Goal: Information Seeking & Learning: Learn about a topic

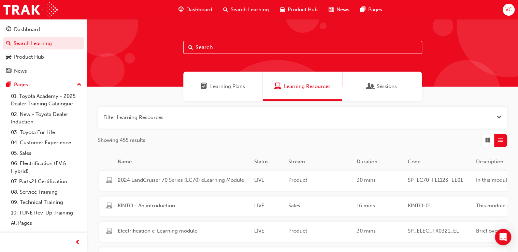
click at [244, 51] on input "text" at bounding box center [302, 47] width 239 height 13
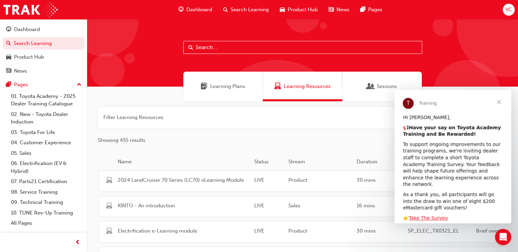
paste input "SP_KLUGER_NM0621_EL04"
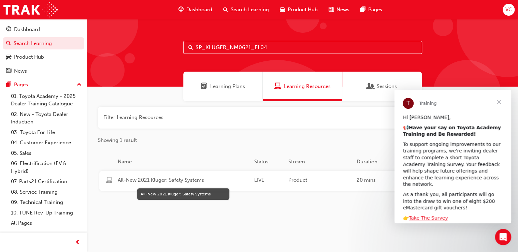
type input "SP_KLUGER_NM0621_EL04"
click at [199, 179] on span "All-New 2021 Kluger: Safety Systems" at bounding box center [183, 181] width 131 height 8
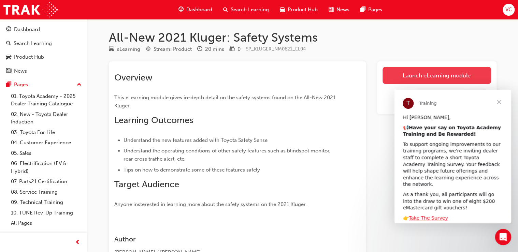
click at [418, 82] on link "Launch eLearning module" at bounding box center [437, 75] width 109 height 17
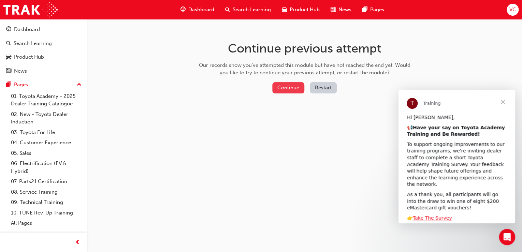
click at [286, 85] on button "Continue" at bounding box center [288, 87] width 32 height 11
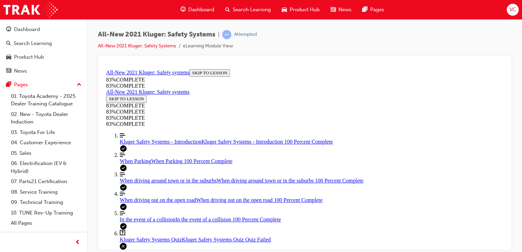
scroll to position [65, 0]
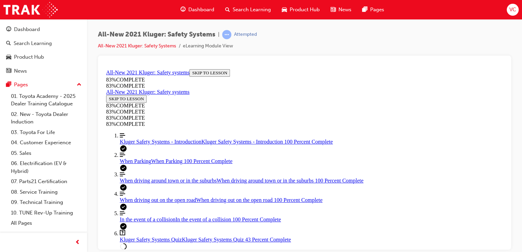
drag, startPoint x: 314, startPoint y: 129, endPoint x: 342, endPoint y: 128, distance: 28.7
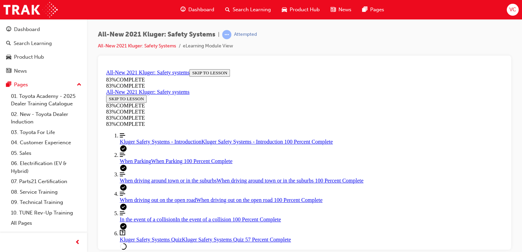
drag, startPoint x: 314, startPoint y: 152, endPoint x: 344, endPoint y: 148, distance: 30.0
drag, startPoint x: 339, startPoint y: 183, endPoint x: 367, endPoint y: 182, distance: 28.0
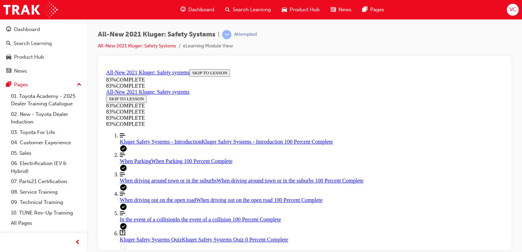
scroll to position [75, 0]
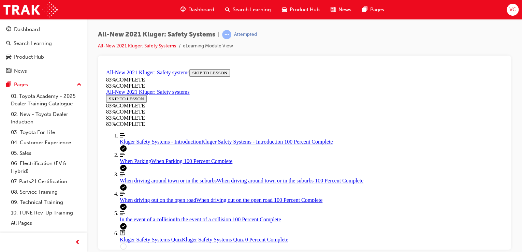
drag, startPoint x: 363, startPoint y: 229, endPoint x: 360, endPoint y: 218, distance: 11.5
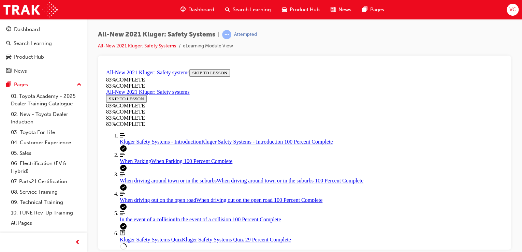
scroll to position [232, 0]
drag, startPoint x: 322, startPoint y: 164, endPoint x: 321, endPoint y: 180, distance: 15.4
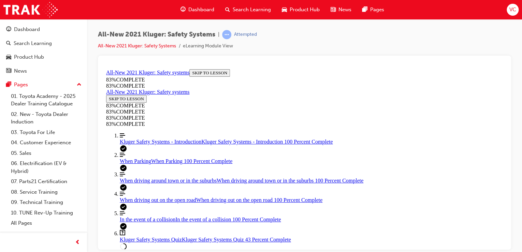
drag, startPoint x: 316, startPoint y: 129, endPoint x: 336, endPoint y: 128, distance: 19.9
drag, startPoint x: 327, startPoint y: 186, endPoint x: 351, endPoint y: 159, distance: 35.3
drag, startPoint x: 312, startPoint y: 188, endPoint x: 335, endPoint y: 188, distance: 22.2
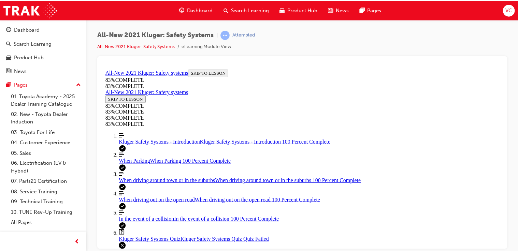
scroll to position [169, 0]
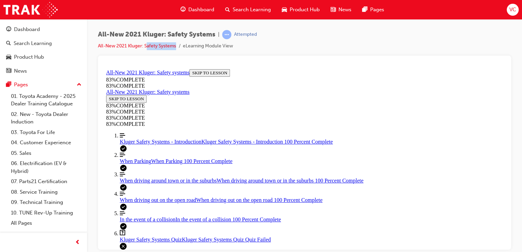
click at [147, 50] on div "All-New 2021 Kluger: Safety Systems | Attempted All-New 2021 Kluger: Safety Sys…" at bounding box center [304, 43] width 413 height 26
drag, startPoint x: 147, startPoint y: 50, endPoint x: 149, endPoint y: 45, distance: 4.7
click at [149, 45] on link "All-New 2021 Kluger: Safety Systems" at bounding box center [137, 46] width 78 height 6
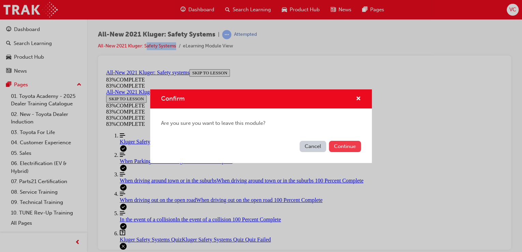
click at [341, 143] on button "Continue" at bounding box center [345, 146] width 32 height 11
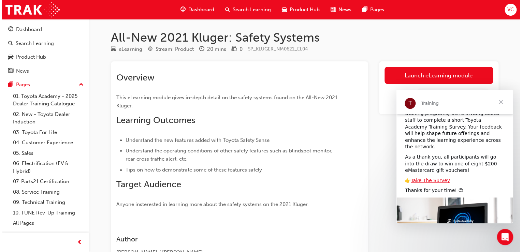
scroll to position [73, 0]
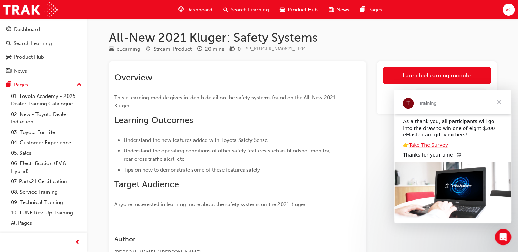
click at [240, 14] on div "Search Learning" at bounding box center [246, 10] width 57 height 14
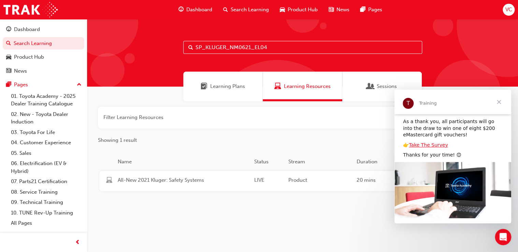
click at [256, 43] on input "SP_KLUGER_NM0621_EL04" at bounding box center [302, 47] width 239 height 13
paste input "LC300_NM1021_VD3"
type input "SP_LC300_NM1021_VD3"
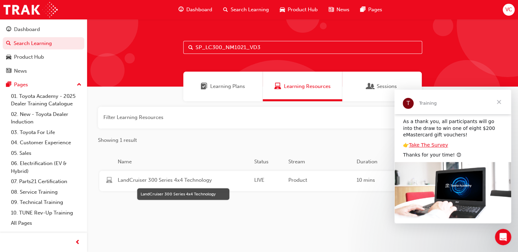
click at [231, 182] on span "LandCruiser 300 Series 4x4 Technology" at bounding box center [183, 181] width 131 height 8
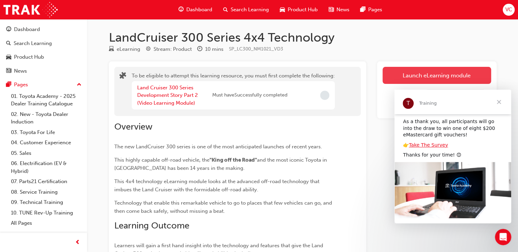
click at [409, 76] on button "Launch eLearning module" at bounding box center [437, 75] width 109 height 17
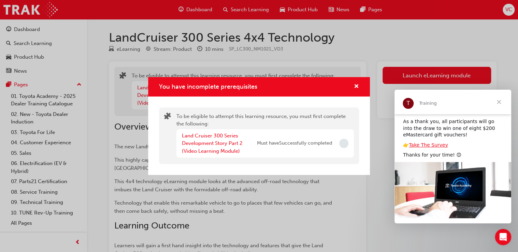
click at [311, 154] on div "Land Cruiser 300 Series Development Story Part 2 (Video Learning Module) Must h…" at bounding box center [257, 143] width 150 height 23
click at [353, 82] on div "You have incomplete prerequisites" at bounding box center [259, 86] width 222 height 19
click at [357, 92] on div "You have incomplete prerequisites" at bounding box center [259, 86] width 222 height 19
click at [358, 87] on span "cross-icon" at bounding box center [356, 87] width 5 height 6
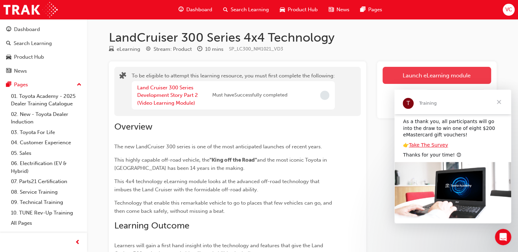
click at [411, 68] on button "Launch eLearning module" at bounding box center [437, 75] width 109 height 17
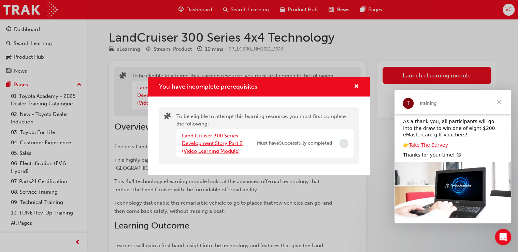
click at [206, 141] on link "Land Cruiser 300 Series Development Story Part 2 (Video Learning Module)" at bounding box center [212, 144] width 61 height 22
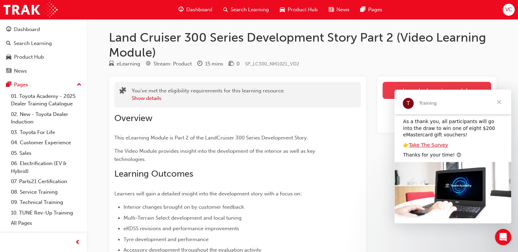
click at [449, 85] on link "Launch eLearning module" at bounding box center [437, 90] width 109 height 17
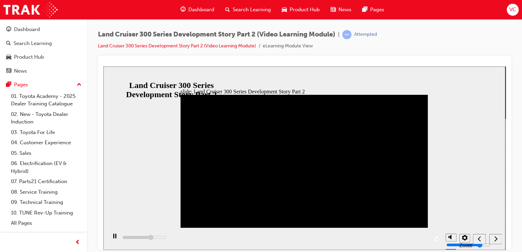
click at [494, 237] on div "next" at bounding box center [496, 239] width 8 height 7
click at [104, 238] on section "Zoom to fit Accessible text" at bounding box center [304, 239] width 402 height 22
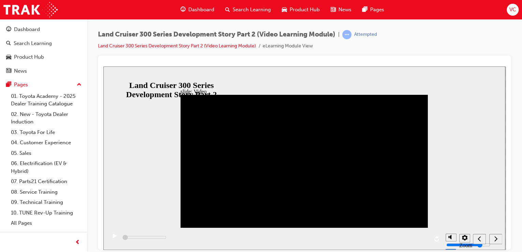
click at [113, 238] on icon "play/pause" at bounding box center [115, 236] width 4 height 4
click at [113, 238] on icon "play/pause" at bounding box center [114, 236] width 3 height 5
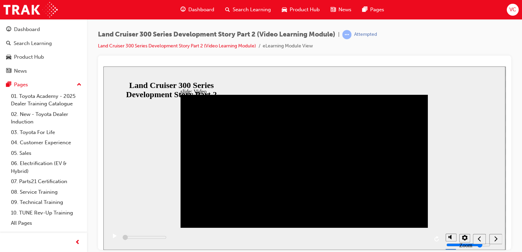
click at [114, 238] on icon "play/pause" at bounding box center [115, 236] width 4 height 4
click at [115, 238] on rect "play/pause" at bounding box center [115, 236] width 1 height 5
click at [109, 242] on div "play/pause" at bounding box center [115, 240] width 12 height 12
click at [123, 239] on div "playback controls" at bounding box center [275, 239] width 336 height 22
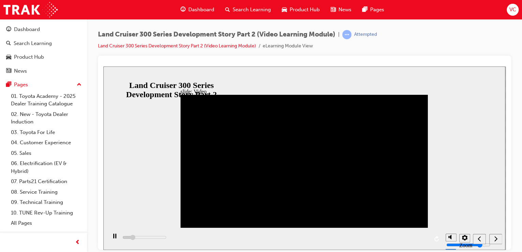
click at [492, 242] on div "next" at bounding box center [496, 239] width 8 height 7
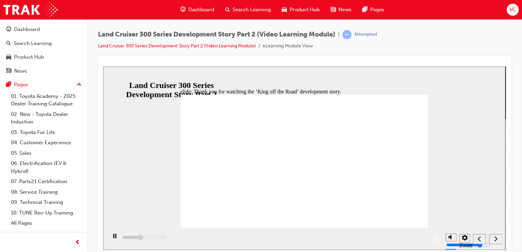
click at [493, 237] on div "next" at bounding box center [496, 239] width 8 height 7
click at [493, 237] on icon "submit" at bounding box center [495, 239] width 6 height 6
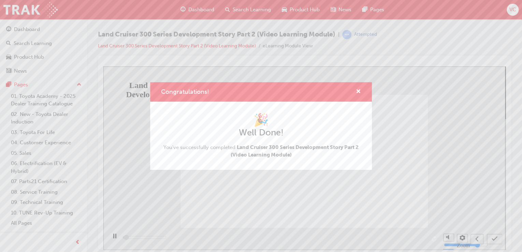
type input "300"
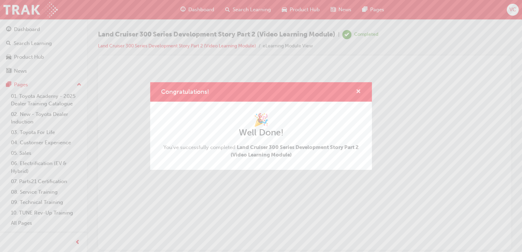
click at [358, 90] on span "cross-icon" at bounding box center [358, 92] width 5 height 6
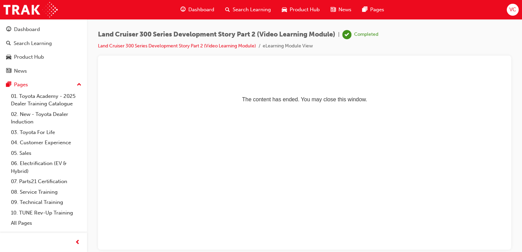
click at [242, 11] on span "Search Learning" at bounding box center [252, 10] width 38 height 8
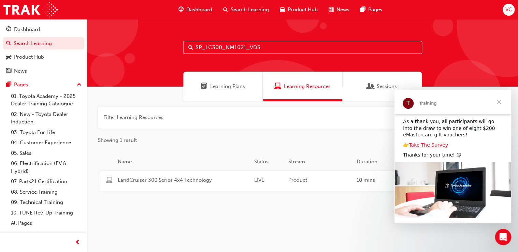
scroll to position [3, 0]
click at [313, 184] on div "LandCruiser 300 Series 4x4 Technology LIVE Product 10 mins SP_LC300_NM1021_VD3 …" at bounding box center [357, 181] width 516 height 20
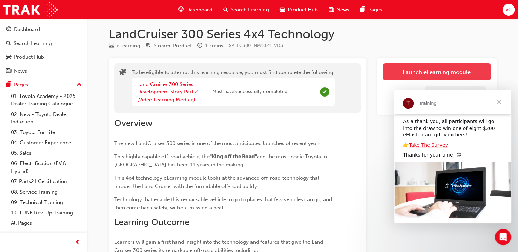
click at [438, 67] on button "Launch eLearning module" at bounding box center [437, 72] width 109 height 17
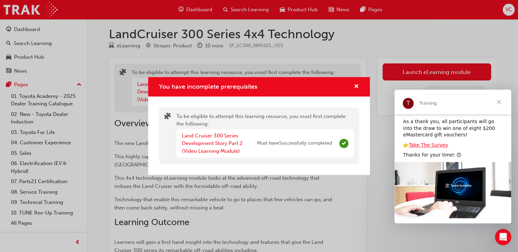
click at [359, 83] on div "You have incomplete prerequisites" at bounding box center [259, 86] width 222 height 19
click at [356, 85] on span "cross-icon" at bounding box center [356, 87] width 5 height 6
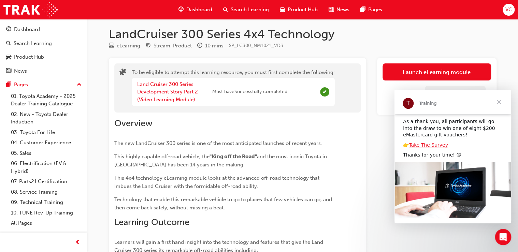
click at [241, 4] on div "Search Learning" at bounding box center [246, 10] width 57 height 14
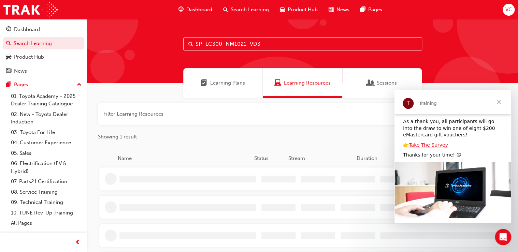
click at [275, 44] on input "SP_LC300_NM1021_VD3" at bounding box center [302, 44] width 239 height 13
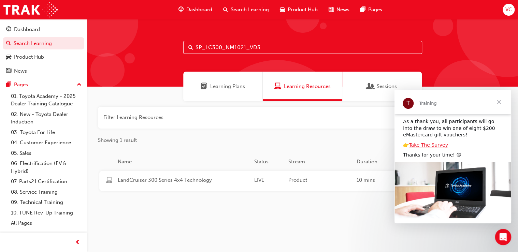
click at [275, 44] on input "SP_LC300_NM1021_VD3" at bounding box center [302, 47] width 239 height 13
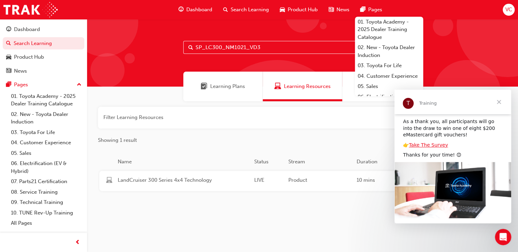
click at [241, 41] on input "SP_LC300_NM1021_VD3" at bounding box center [302, 47] width 239 height 13
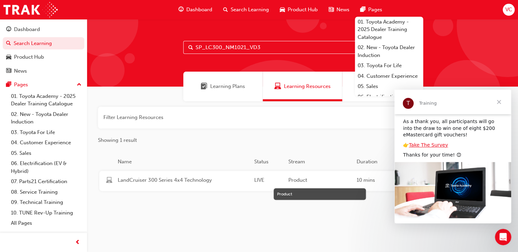
click at [300, 177] on span "Product" at bounding box center [320, 181] width 63 height 8
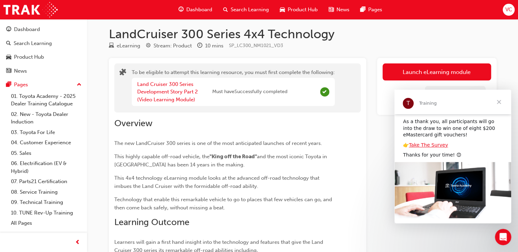
click at [445, 32] on h1 "LandCruiser 300 Series 4x4 Technology" at bounding box center [303, 34] width 388 height 15
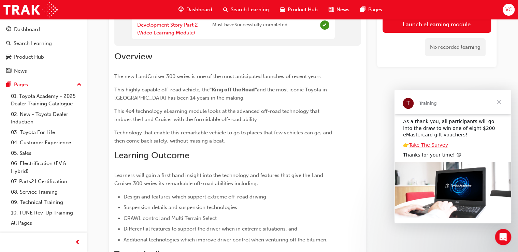
scroll to position [53, 0]
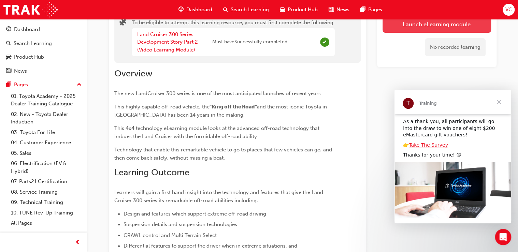
click at [409, 28] on button "Launch eLearning module" at bounding box center [437, 24] width 109 height 17
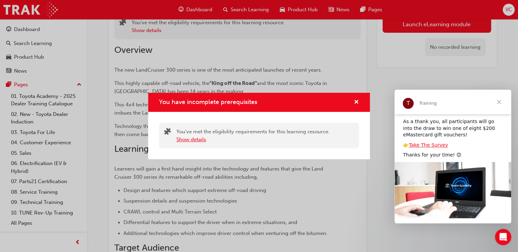
click at [185, 143] on button "Show details" at bounding box center [192, 140] width 30 height 8
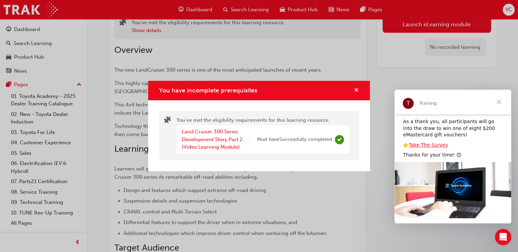
click at [356, 89] on span "cross-icon" at bounding box center [356, 91] width 5 height 6
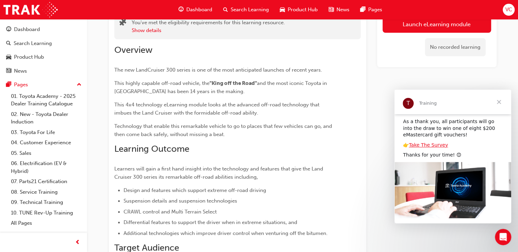
scroll to position [0, 0]
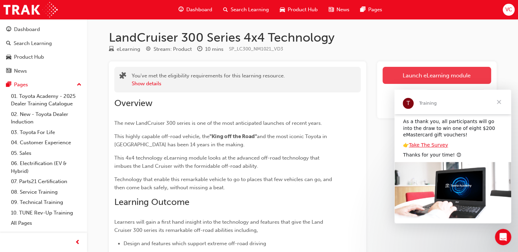
click at [460, 70] on button "Launch eLearning module" at bounding box center [437, 75] width 109 height 17
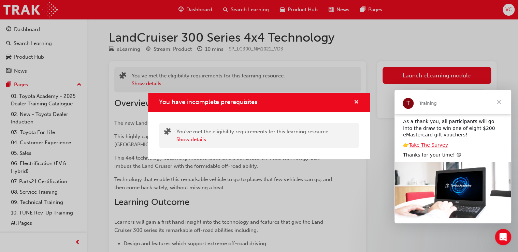
click at [357, 101] on span "cross-icon" at bounding box center [356, 103] width 5 height 6
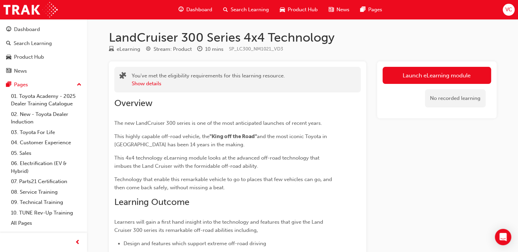
click at [254, 7] on span "Search Learning" at bounding box center [250, 10] width 38 height 8
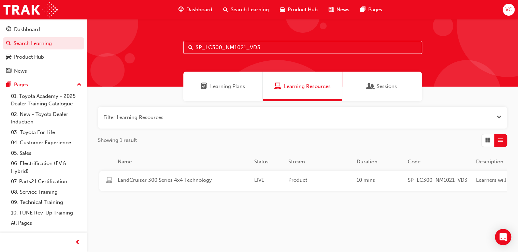
click at [278, 178] on div "LIVE" at bounding box center [269, 181] width 34 height 9
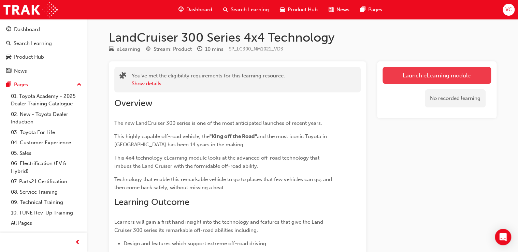
click at [429, 75] on link "Launch eLearning module" at bounding box center [437, 75] width 109 height 17
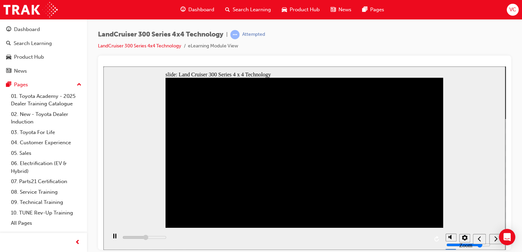
click at [498, 240] on div "next" at bounding box center [496, 239] width 8 height 7
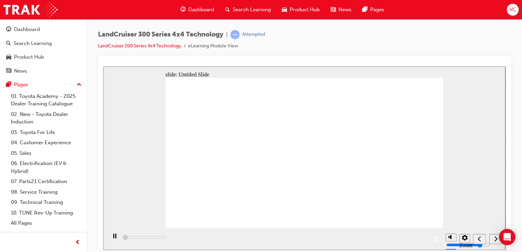
click at [494, 242] on div "next" at bounding box center [496, 239] width 8 height 7
click at [494, 242] on span "submit" at bounding box center [495, 240] width 6 height 5
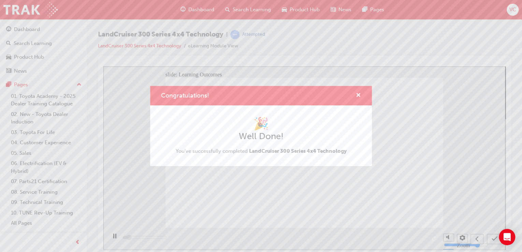
type input "1200"
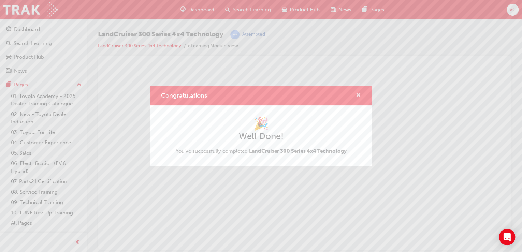
click at [357, 95] on span "cross-icon" at bounding box center [358, 96] width 5 height 6
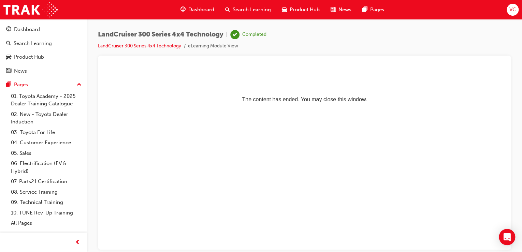
click at [241, 12] on span "Search Learning" at bounding box center [252, 10] width 38 height 8
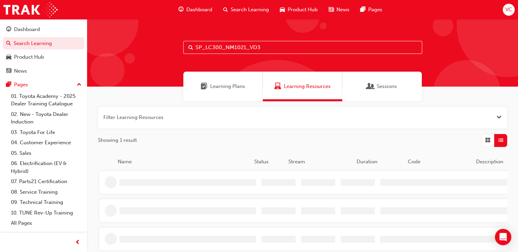
click at [266, 54] on div "SP_LC300_NM1021_VD3" at bounding box center [302, 53] width 431 height 68
drag, startPoint x: 266, startPoint y: 54, endPoint x: 267, endPoint y: 48, distance: 5.5
click at [267, 49] on input "SP_LC300_NM1021_VD3" at bounding box center [302, 47] width 239 height 13
click at [267, 48] on input "SP_LC300_NM1021_VD3" at bounding box center [302, 47] width 239 height 13
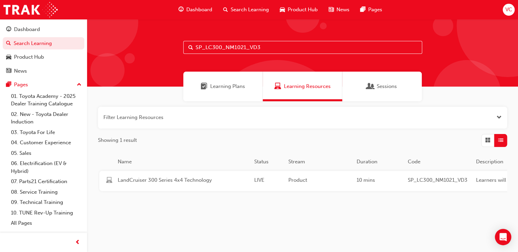
paste input "ACSRY_NM0921_VID"
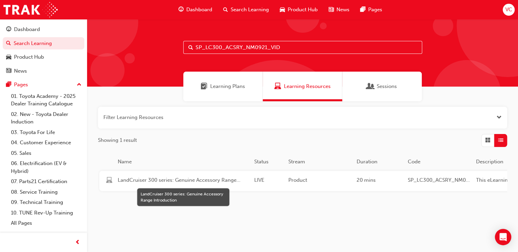
type input "SP_LC300_ACSRY_NM0921_VID"
click at [209, 183] on span "LandCruiser 300 series: Genuine Accessory Range Introduction" at bounding box center [183, 181] width 131 height 8
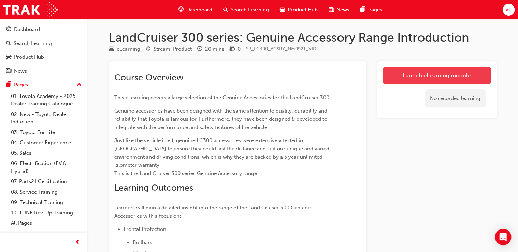
click at [391, 81] on link "Launch eLearning module" at bounding box center [437, 75] width 109 height 17
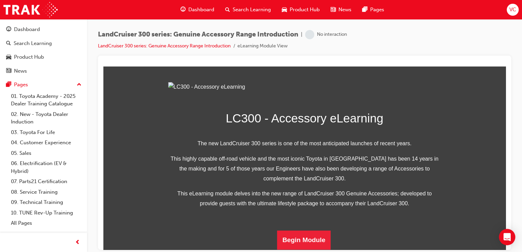
scroll to position [192, 0]
click at [317, 240] on button "Begin Module" at bounding box center [304, 239] width 54 height 19
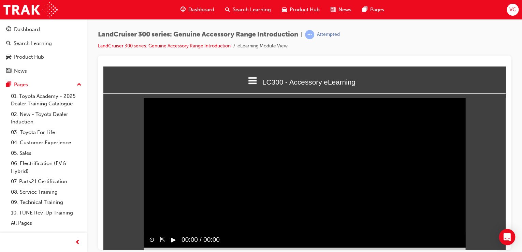
click at [172, 235] on button "▶︎" at bounding box center [173, 240] width 5 height 10
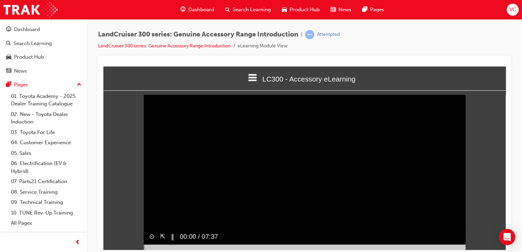
scroll to position [13, 0]
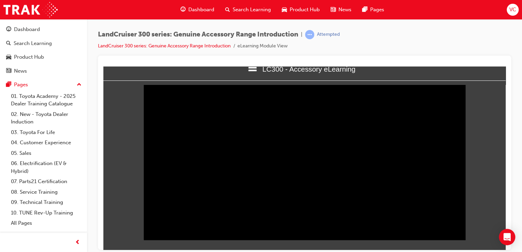
click at [354, 240] on div at bounding box center [305, 237] width 322 height 5
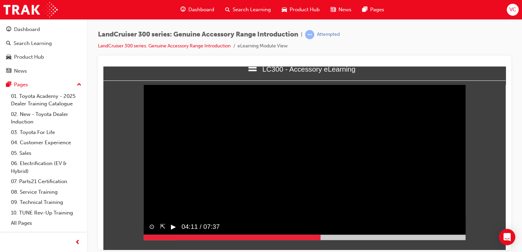
click at [321, 240] on div at bounding box center [232, 237] width 177 height 5
click at [357, 240] on div at bounding box center [305, 237] width 322 height 5
click at [176, 232] on button "▶︎" at bounding box center [173, 227] width 5 height 10
click at [458, 240] on div at bounding box center [305, 237] width 322 height 5
click at [464, 240] on div at bounding box center [305, 237] width 322 height 5
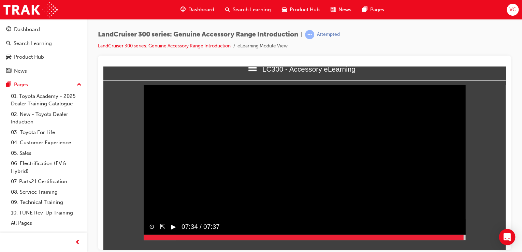
click at [174, 232] on button "▶︎" at bounding box center [173, 227] width 5 height 10
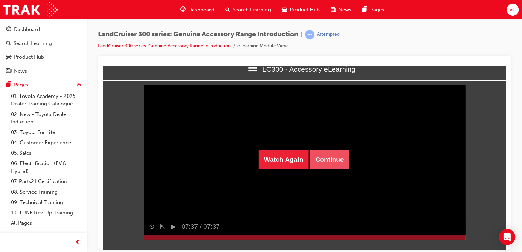
click at [334, 153] on button "Continue" at bounding box center [329, 159] width 39 height 19
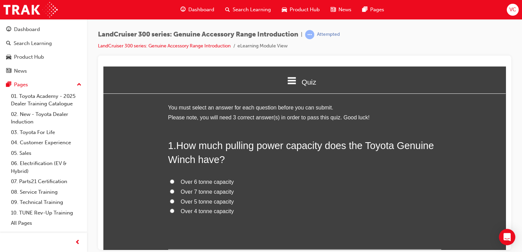
scroll to position [82, 0]
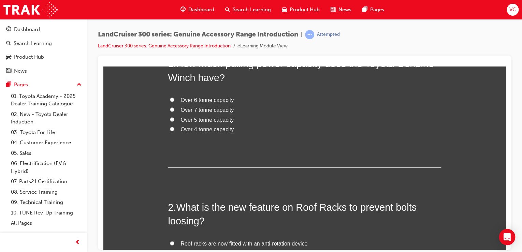
click at [181, 130] on span "Over 4 tonne capacity" at bounding box center [207, 129] width 53 height 6
click at [174, 130] on input "Over 4 tonne capacity" at bounding box center [172, 129] width 4 height 4
radio input "true"
click at [181, 108] on span "Over 7 tonne capacity" at bounding box center [207, 110] width 53 height 6
click at [174, 108] on input "Over 7 tonne capacity" at bounding box center [172, 109] width 4 height 4
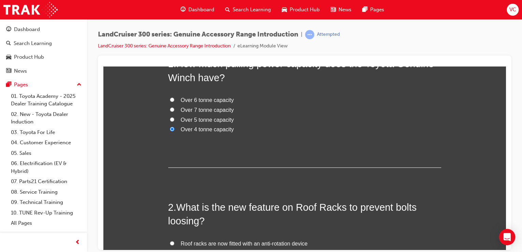
radio input "true"
click at [173, 117] on label "Over 5 tonne capacity" at bounding box center [304, 120] width 273 height 10
click at [173, 117] on input "Over 5 tonne capacity" at bounding box center [172, 119] width 4 height 4
radio input "true"
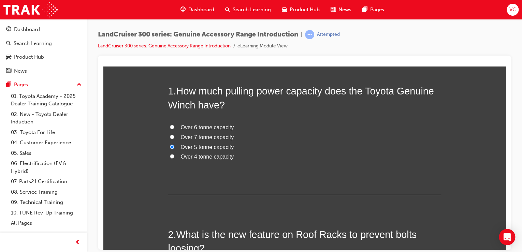
click at [200, 128] on span "Over 6 tonne capacity" at bounding box center [207, 127] width 53 height 6
click at [174, 128] on input "Over 6 tonne capacity" at bounding box center [172, 127] width 4 height 4
radio input "true"
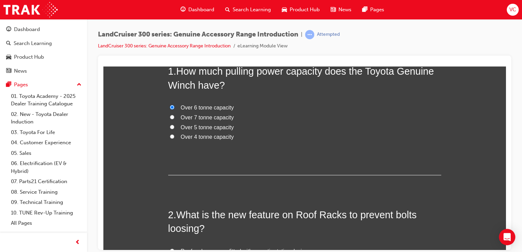
scroll to position [137, 0]
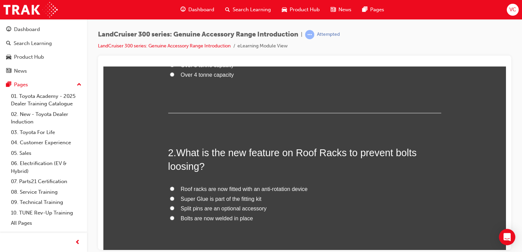
click at [200, 187] on span "Roof racks are now fitted with an anti-rotation device" at bounding box center [244, 189] width 127 height 6
click at [174, 187] on input "Roof racks are now fitted with an anti-rotation device" at bounding box center [172, 188] width 4 height 4
radio input "true"
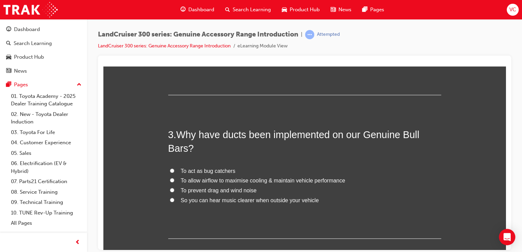
scroll to position [300, 0]
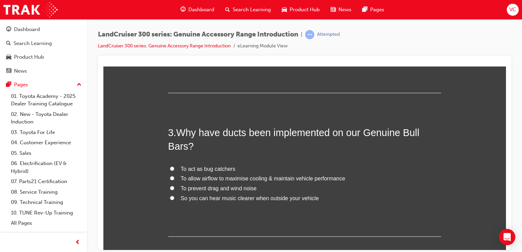
click at [214, 180] on span "To allow airflow to maximise cooling & maintain vehicle performance" at bounding box center [263, 178] width 165 height 6
click at [174, 180] on input "To allow airflow to maximise cooling & maintain vehicle performance" at bounding box center [172, 178] width 4 height 4
radio input "true"
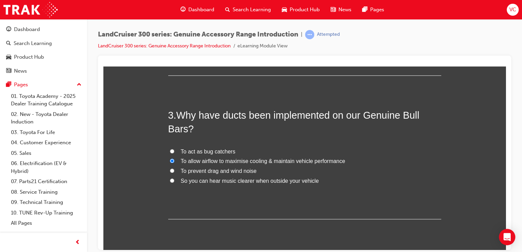
scroll to position [338, 0]
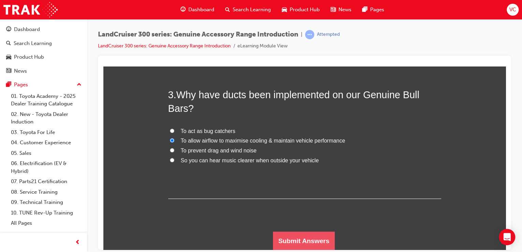
click at [290, 240] on button "Submit Answers" at bounding box center [304, 240] width 62 height 19
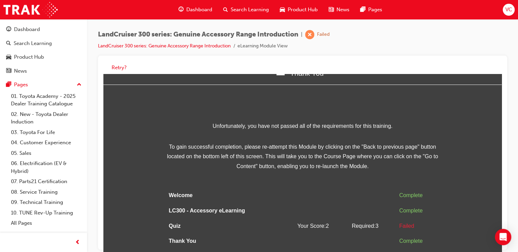
scroll to position [0, 0]
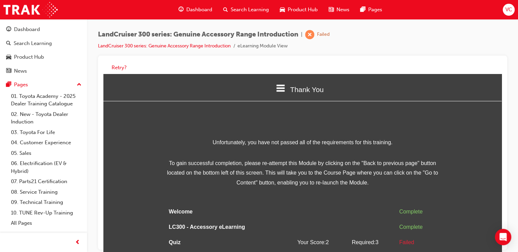
click at [120, 60] on div "Retry?" at bounding box center [302, 153] width 409 height 194
click at [119, 66] on button "Retry?" at bounding box center [119, 68] width 15 height 8
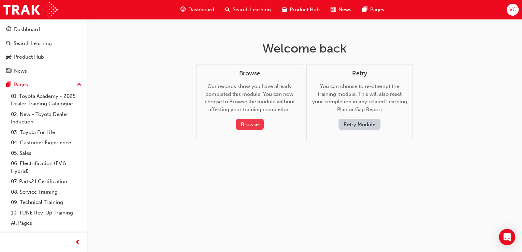
click at [257, 124] on button "Browse" at bounding box center [250, 124] width 28 height 11
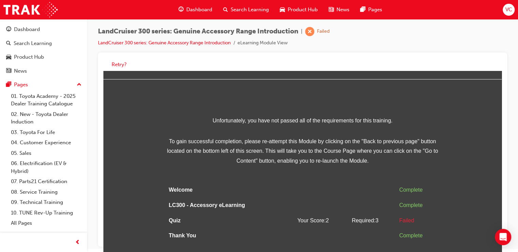
scroll to position [5, 0]
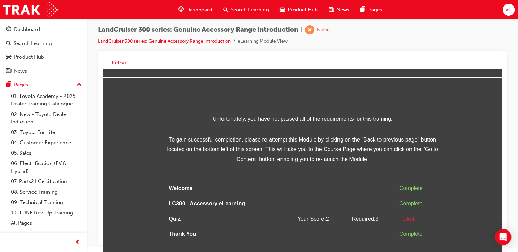
click at [314, 31] on span "learningRecordVerb_FAIL-icon" at bounding box center [309, 29] width 9 height 9
drag, startPoint x: 417, startPoint y: 207, endPoint x: 419, endPoint y: 204, distance: 3.9
click at [418, 207] on div "Complete" at bounding box center [417, 204] width 37 height 10
click at [120, 65] on button "Retry?" at bounding box center [119, 63] width 15 height 8
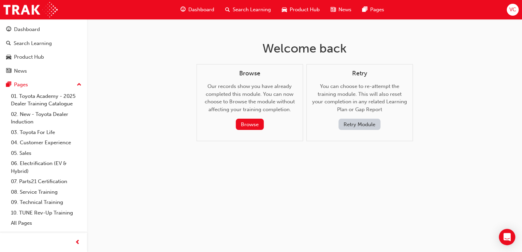
click at [352, 125] on button "Retry Module" at bounding box center [360, 124] width 42 height 11
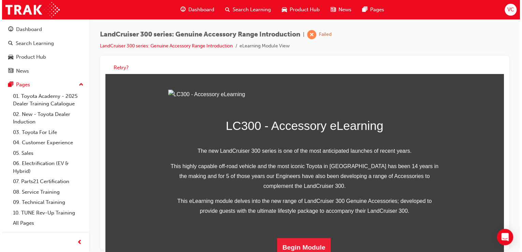
scroll to position [192, 0]
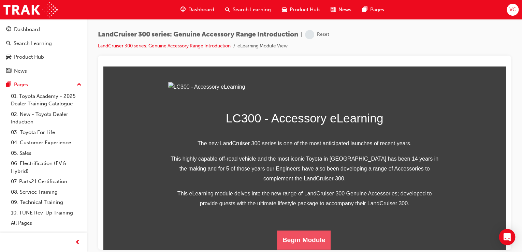
click at [299, 243] on button "Begin Module" at bounding box center [304, 239] width 54 height 19
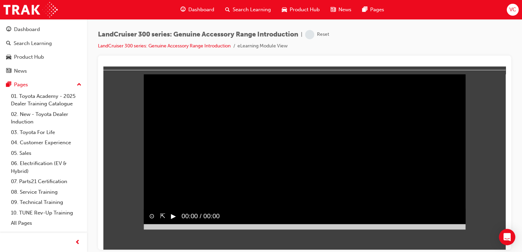
scroll to position [0, 0]
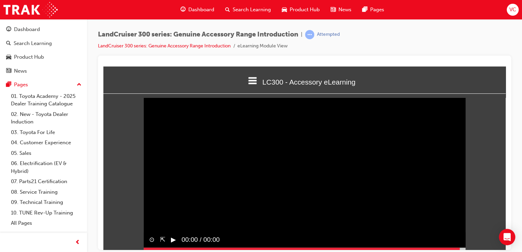
click at [460, 248] on div at bounding box center [305, 250] width 322 height 5
drag, startPoint x: 462, startPoint y: 194, endPoint x: 467, endPoint y: 196, distance: 5.4
click at [467, 196] on div "Sorry, your browser does not support embedded videos. Download Instead ⊙ ⇱ ▶︎ 0…" at bounding box center [304, 172] width 403 height 147
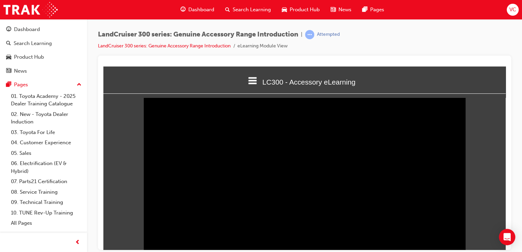
click at [285, 110] on div "Sorry, your browser does not support embedded videos. Download Instead ⊙ ⇱ ‖ 00…" at bounding box center [304, 172] width 403 height 147
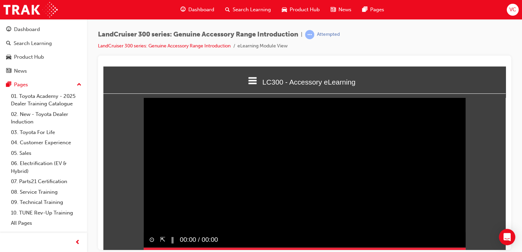
click at [358, 215] on div "Sorry, your browser does not support embedded videos. Download Instead ⊙ ⇱ ‖ 00…" at bounding box center [305, 172] width 322 height 161
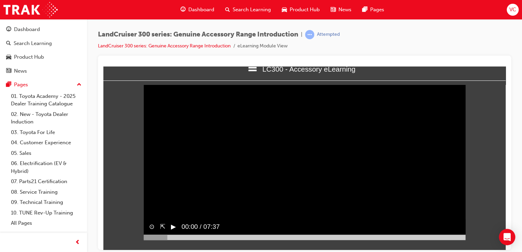
click at [169, 235] on div "▶︎" at bounding box center [171, 227] width 11 height 15
click at [463, 240] on div at bounding box center [305, 237] width 322 height 5
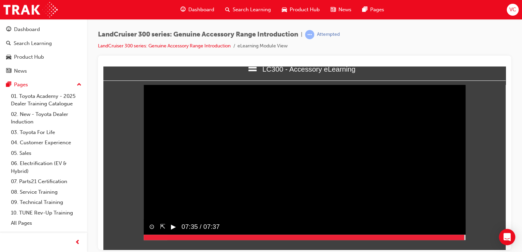
click at [464, 240] on div at bounding box center [305, 237] width 322 height 5
click at [176, 232] on button "▶︎" at bounding box center [173, 227] width 5 height 10
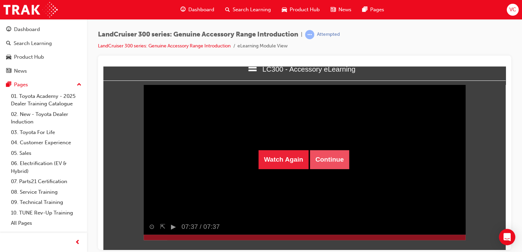
click at [328, 157] on button "Continue" at bounding box center [329, 159] width 39 height 19
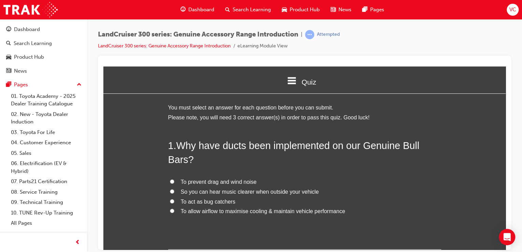
click at [229, 210] on span "To allow airflow to maximise cooling & maintain vehicle performance" at bounding box center [263, 211] width 165 height 6
click at [174, 210] on input "To allow airflow to maximise cooling & maintain vehicle performance" at bounding box center [172, 211] width 4 height 4
radio input "true"
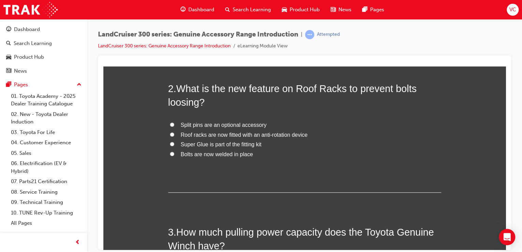
scroll to position [191, 0]
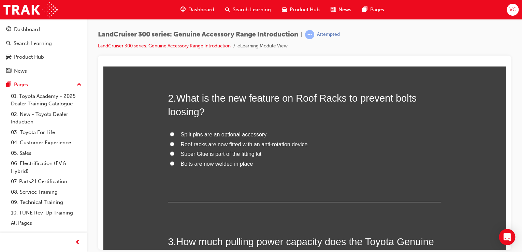
click at [203, 165] on span "Bolts are now welded in place" at bounding box center [217, 164] width 72 height 6
click at [174, 165] on input "Bolts are now welded in place" at bounding box center [172, 163] width 4 height 4
radio input "true"
click at [206, 146] on span "Roof racks are now fitted with an anti-rotation device" at bounding box center [244, 144] width 127 height 6
click at [174, 146] on input "Roof racks are now fitted with an anti-rotation device" at bounding box center [172, 144] width 4 height 4
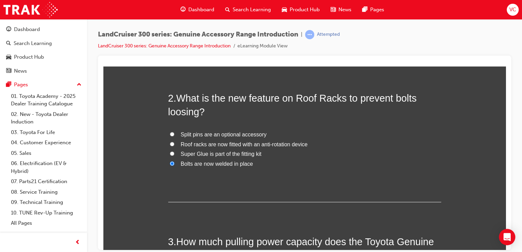
radio input "true"
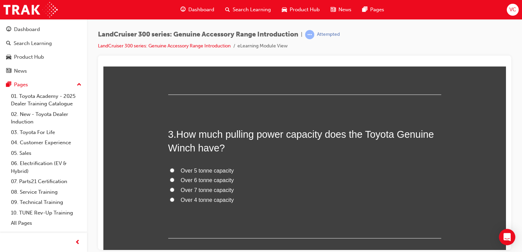
scroll to position [300, 0]
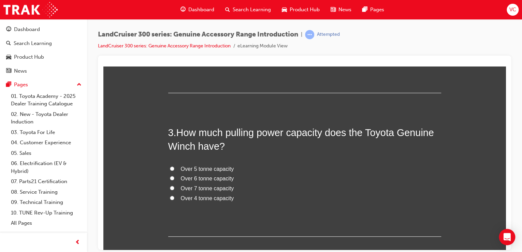
click at [196, 179] on span "Over 6 tonne capacity" at bounding box center [207, 178] width 53 height 6
click at [174, 179] on input "Over 6 tonne capacity" at bounding box center [172, 178] width 4 height 4
radio input "true"
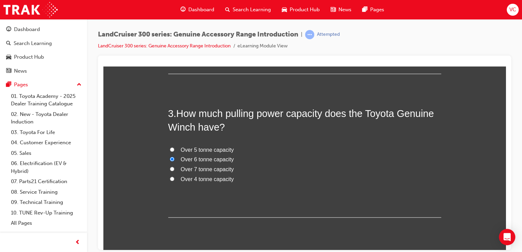
scroll to position [338, 0]
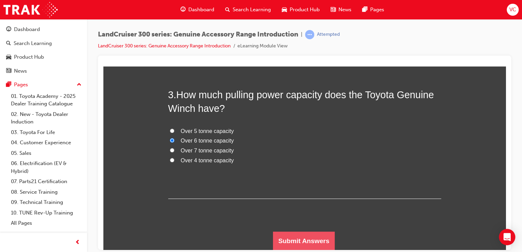
click at [311, 245] on button "Submit Answers" at bounding box center [304, 240] width 62 height 19
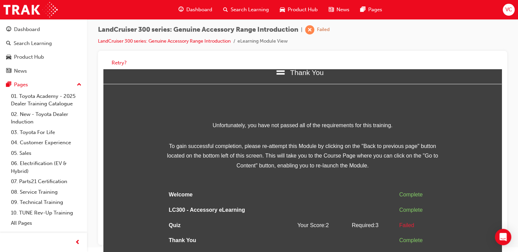
scroll to position [19, 0]
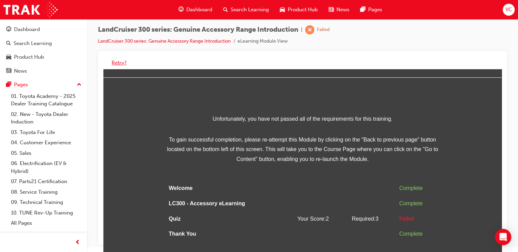
click at [123, 59] on button "Retry?" at bounding box center [119, 63] width 15 height 8
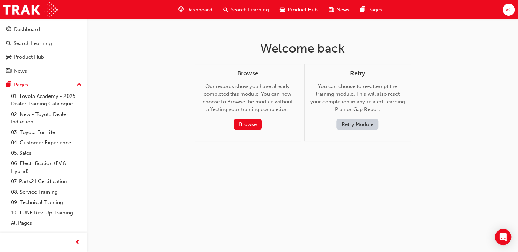
scroll to position [0, 0]
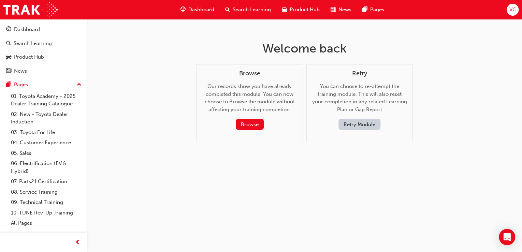
click at [353, 125] on button "Retry Module" at bounding box center [360, 124] width 42 height 11
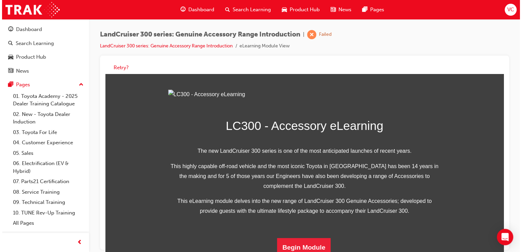
scroll to position [192, 0]
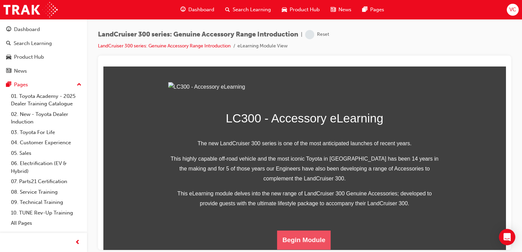
click at [292, 241] on button "Begin Module" at bounding box center [304, 239] width 54 height 19
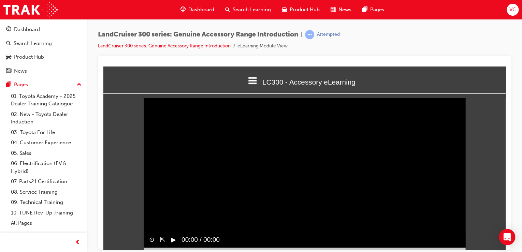
click at [462, 196] on video "Sorry, your browser does not support embedded videos. Download Instead" at bounding box center [305, 172] width 322 height 161
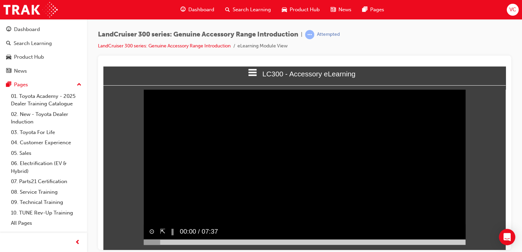
scroll to position [13, 0]
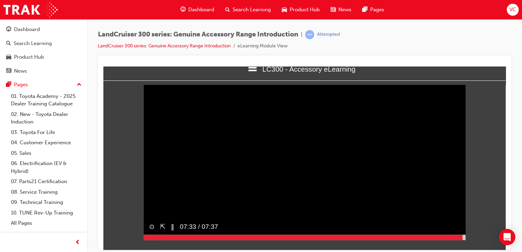
click at [463, 240] on div at bounding box center [305, 237] width 322 height 5
click at [464, 240] on div at bounding box center [305, 237] width 322 height 5
click at [176, 232] on button "▶︎" at bounding box center [173, 227] width 5 height 10
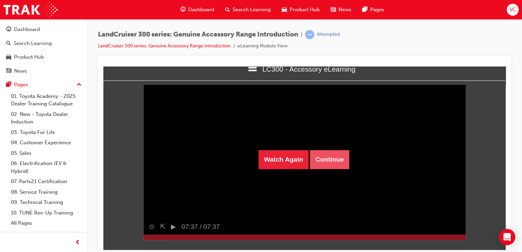
click at [336, 163] on button "Continue" at bounding box center [329, 159] width 39 height 19
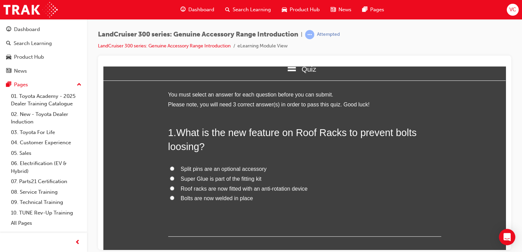
scroll to position [0, 0]
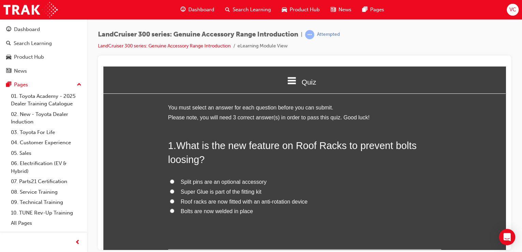
click at [210, 205] on label "Roof racks are now fitted with an anti-rotation device" at bounding box center [304, 202] width 273 height 10
click at [174, 203] on input "Roof racks are now fitted with an anti-rotation device" at bounding box center [172, 201] width 4 height 4
radio input "true"
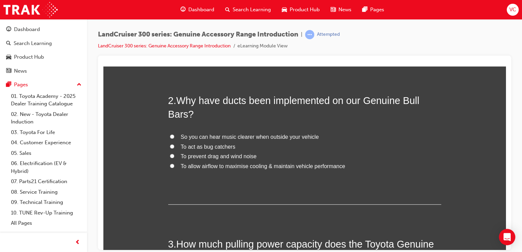
scroll to position [191, 0]
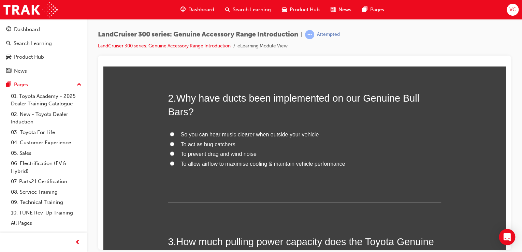
click at [238, 164] on span "To allow airflow to maximise cooling & maintain vehicle performance" at bounding box center [263, 164] width 165 height 6
click at [174, 164] on input "To allow airflow to maximise cooling & maintain vehicle performance" at bounding box center [172, 163] width 4 height 4
radio input "true"
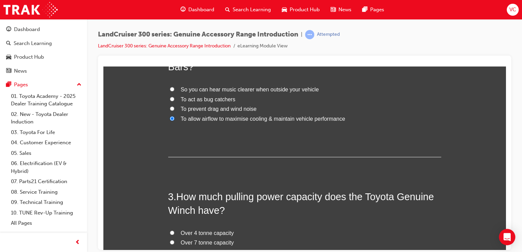
scroll to position [338, 0]
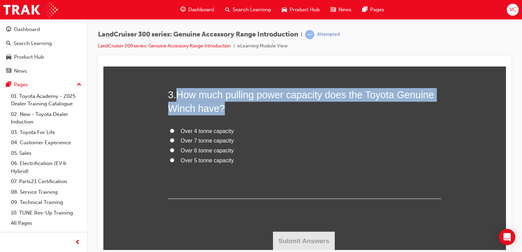
drag, startPoint x: 180, startPoint y: 97, endPoint x: 225, endPoint y: 109, distance: 46.3
click at [225, 109] on h2 "3 . How much pulling power capacity does the Toyota Genuine Winch have?" at bounding box center [304, 102] width 273 height 28
drag, startPoint x: 225, startPoint y: 109, endPoint x: 221, endPoint y: 96, distance: 13.7
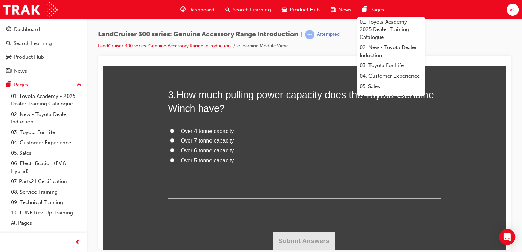
click at [198, 157] on span "Over 5 tonne capacity" at bounding box center [207, 160] width 53 height 6
click at [174, 158] on input "Over 5 tonne capacity" at bounding box center [172, 160] width 4 height 4
radio input "true"
click at [307, 238] on button "Submit Answers" at bounding box center [304, 240] width 62 height 19
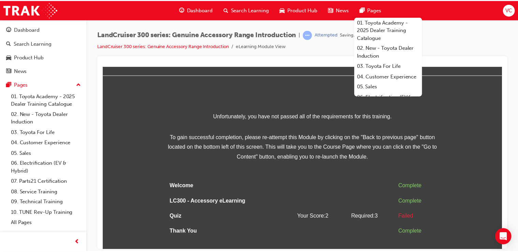
scroll to position [19, 0]
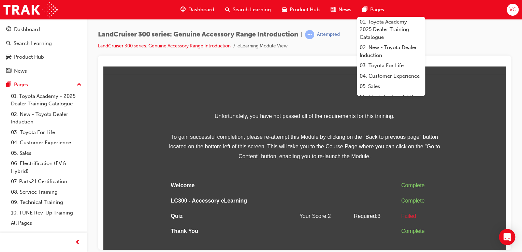
click at [316, 224] on td at bounding box center [324, 231] width 54 height 15
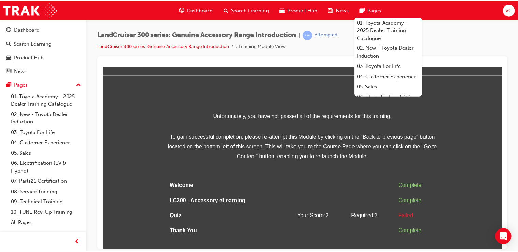
click at [346, 206] on tbody "Welcome Complete LC300 - Accessory eLearning Complete Quiz Your Score: 2 Requir…" at bounding box center [303, 208] width 273 height 61
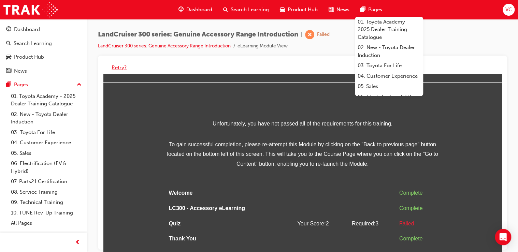
click at [121, 68] on button "Retry?" at bounding box center [119, 68] width 15 height 8
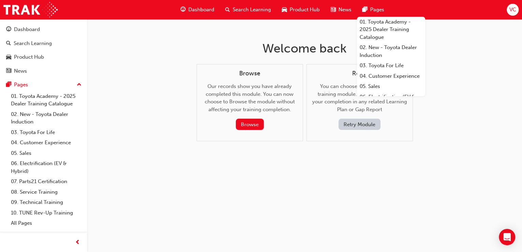
click at [364, 128] on button "Retry Module" at bounding box center [360, 124] width 42 height 11
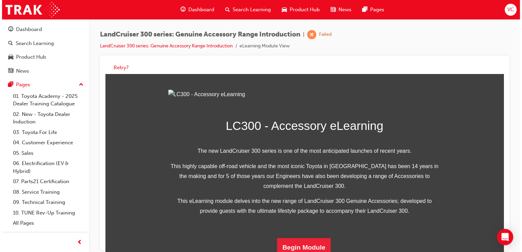
scroll to position [192, 0]
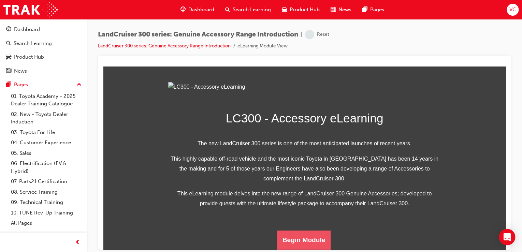
click at [305, 242] on button "Begin Module" at bounding box center [304, 239] width 54 height 19
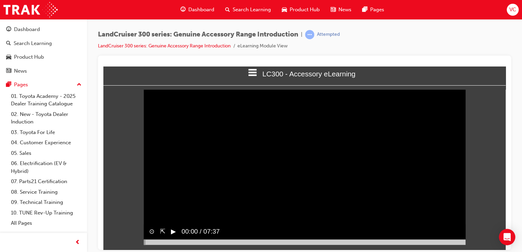
scroll to position [13, 0]
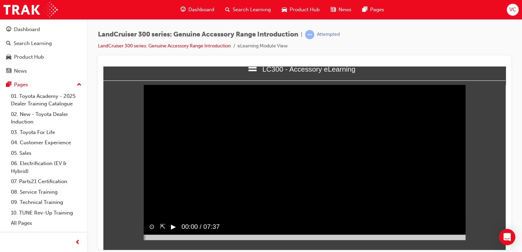
click at [173, 232] on button "▶︎" at bounding box center [173, 227] width 5 height 10
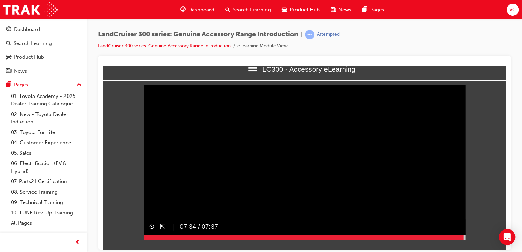
click at [464, 240] on div at bounding box center [305, 237] width 322 height 5
click at [175, 232] on button "▶︎" at bounding box center [173, 227] width 5 height 10
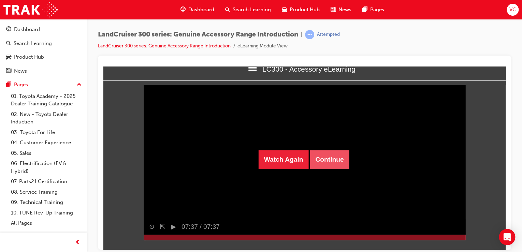
click at [311, 164] on button "Continue" at bounding box center [329, 159] width 39 height 19
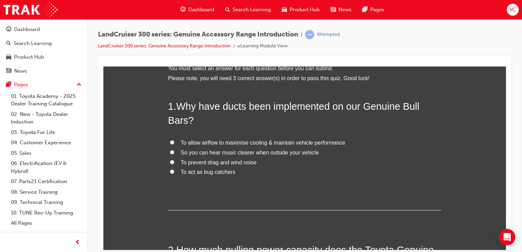
scroll to position [55, 0]
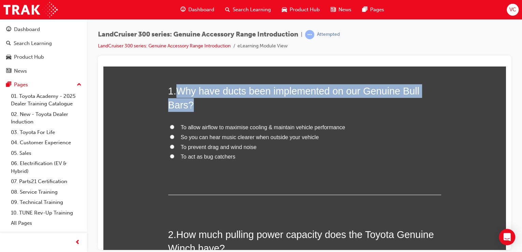
drag, startPoint x: 179, startPoint y: 91, endPoint x: 211, endPoint y: 101, distance: 34.1
click at [211, 101] on h2 "1 . Why have ducts been implemented on our Genuine Bull Bars?" at bounding box center [304, 98] width 273 height 28
drag, startPoint x: 211, startPoint y: 101, endPoint x: 266, endPoint y: 92, distance: 55.6
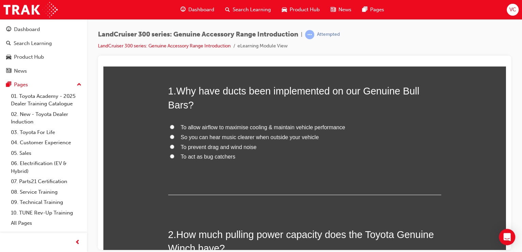
click at [229, 126] on span "To allow airflow to maximise cooling & maintain vehicle performance" at bounding box center [263, 127] width 165 height 6
click at [174, 126] on input "To allow airflow to maximise cooling & maintain vehicle performance" at bounding box center [172, 127] width 4 height 4
radio input "true"
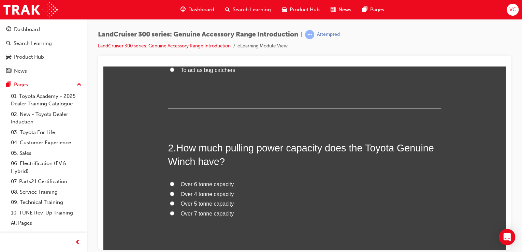
scroll to position [191, 0]
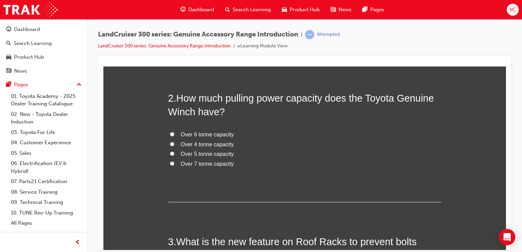
click at [191, 156] on span "Over 5 tonne capacity" at bounding box center [207, 154] width 53 height 6
click at [174, 156] on input "Over 5 tonne capacity" at bounding box center [172, 153] width 4 height 4
radio input "true"
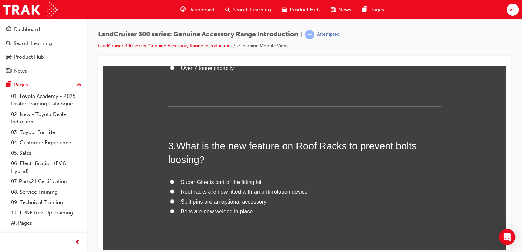
scroll to position [300, 0]
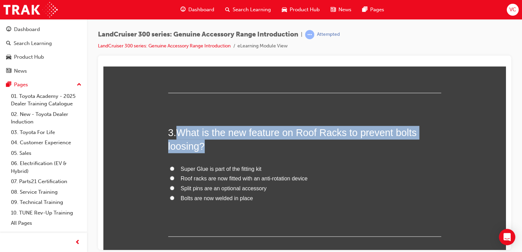
drag, startPoint x: 175, startPoint y: 128, endPoint x: 225, endPoint y: 143, distance: 51.4
click at [225, 143] on h2 "3 . What is the new feature on Roof Racks to prevent bolts loosing?" at bounding box center [304, 140] width 273 height 28
drag, startPoint x: 225, startPoint y: 143, endPoint x: 227, endPoint y: 135, distance: 8.4
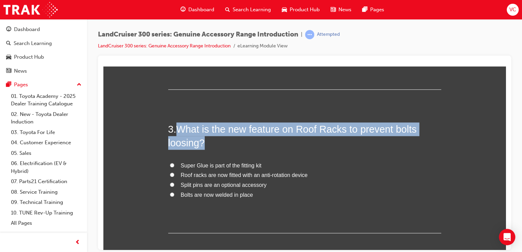
scroll to position [328, 0]
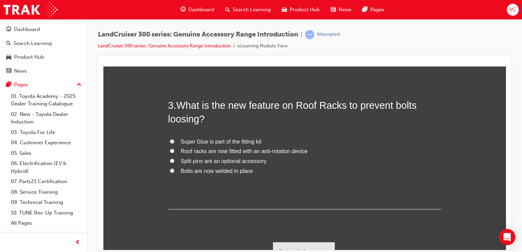
click at [210, 169] on span "Bolts are now welded in place" at bounding box center [217, 171] width 72 height 6
click at [174, 169] on input "Bolts are now welded in place" at bounding box center [172, 170] width 4 height 4
radio input "true"
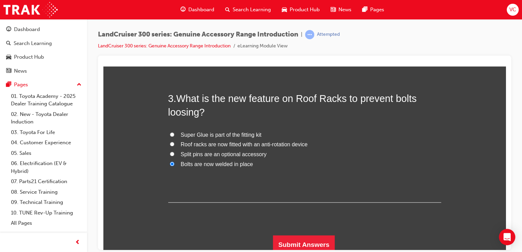
scroll to position [338, 0]
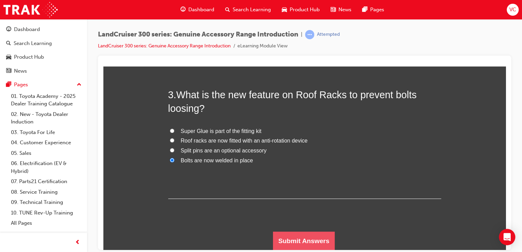
click at [318, 238] on button "Submit Answers" at bounding box center [304, 240] width 62 height 19
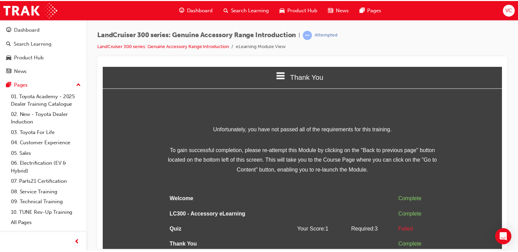
scroll to position [0, 0]
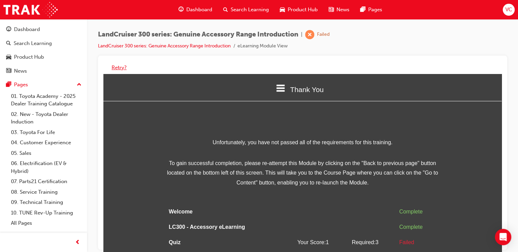
click at [123, 67] on button "Retry?" at bounding box center [119, 68] width 15 height 8
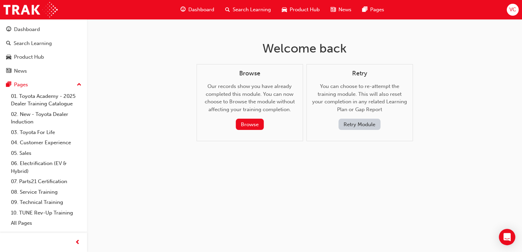
click at [363, 125] on button "Retry Module" at bounding box center [360, 124] width 42 height 11
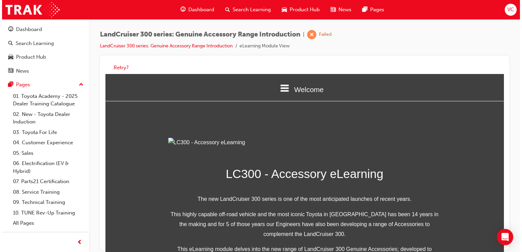
scroll to position [192, 0]
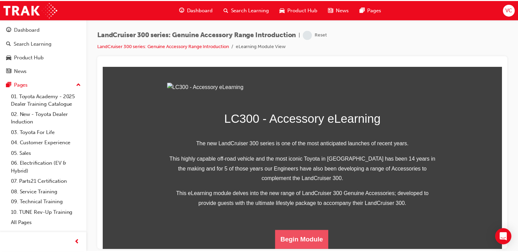
click at [301, 247] on button "Begin Module" at bounding box center [303, 240] width 54 height 19
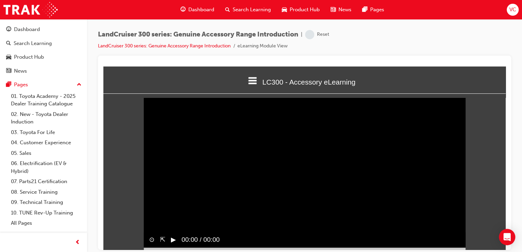
scroll to position [13, 0]
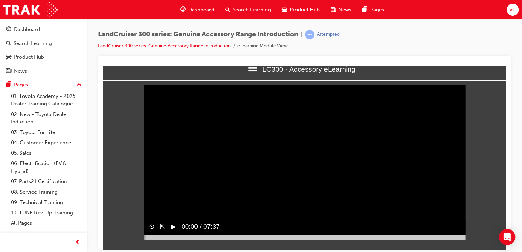
click at [175, 232] on button "▶︎" at bounding box center [173, 227] width 5 height 10
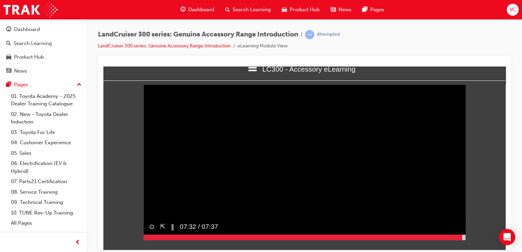
click at [462, 240] on div at bounding box center [305, 237] width 322 height 5
click at [465, 240] on div at bounding box center [305, 237] width 322 height 5
click at [178, 235] on span "07:37 / 07:37" at bounding box center [198, 227] width 44 height 15
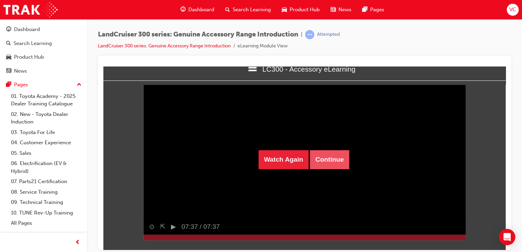
click at [329, 160] on button "Continue" at bounding box center [329, 159] width 39 height 19
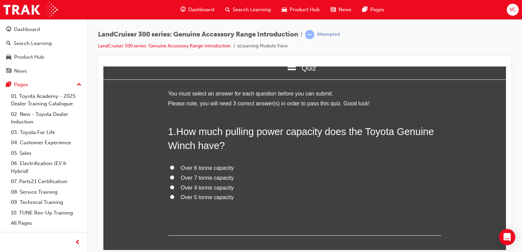
scroll to position [27, 0]
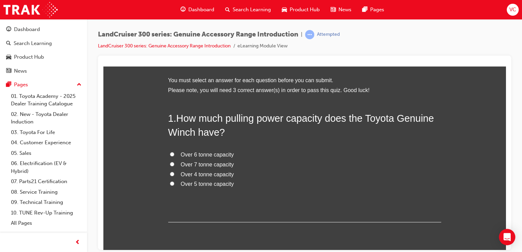
click at [217, 183] on span "Over 5 tonne capacity" at bounding box center [207, 184] width 53 height 6
click at [174, 183] on input "Over 5 tonne capacity" at bounding box center [172, 183] width 4 height 4
radio input "true"
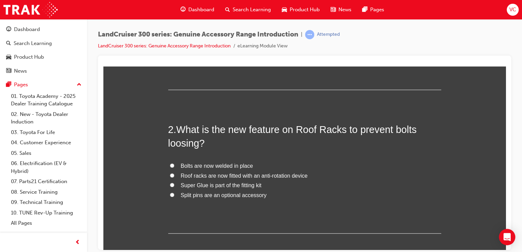
scroll to position [164, 0]
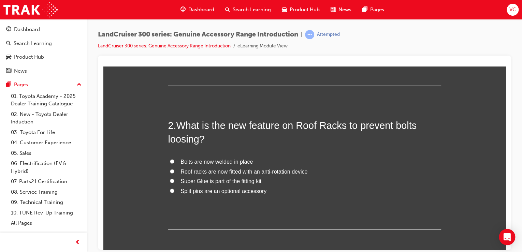
click at [224, 171] on span "Roof racks are now fitted with an anti-rotation device" at bounding box center [244, 172] width 127 height 6
click at [174, 171] on input "Roof racks are now fitted with an anti-rotation device" at bounding box center [172, 171] width 4 height 4
radio input "true"
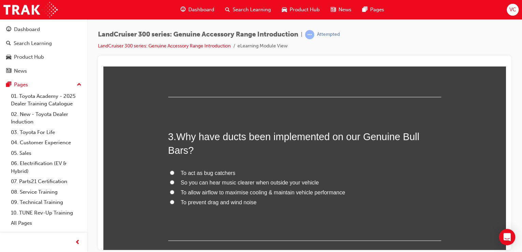
scroll to position [300, 0]
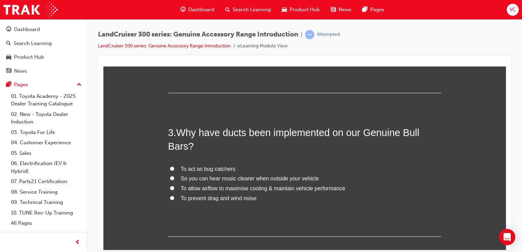
click at [182, 199] on span "To prevent drag and wind noise" at bounding box center [219, 198] width 76 height 6
click at [174, 199] on input "To prevent drag and wind noise" at bounding box center [172, 198] width 4 height 4
radio input "true"
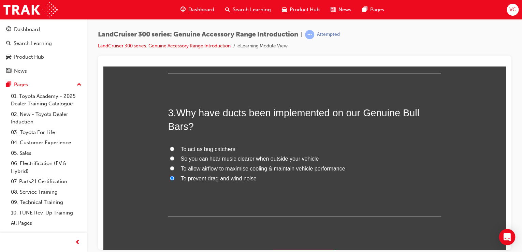
scroll to position [338, 0]
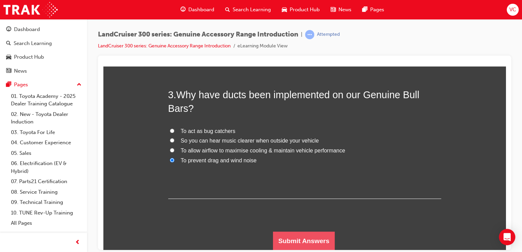
click at [320, 240] on button "Submit Answers" at bounding box center [304, 240] width 62 height 19
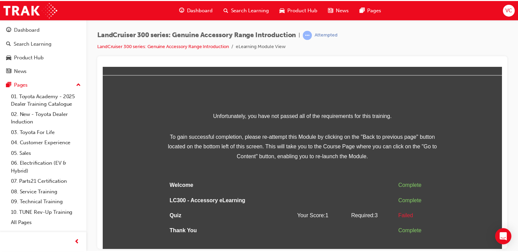
scroll to position [0, 0]
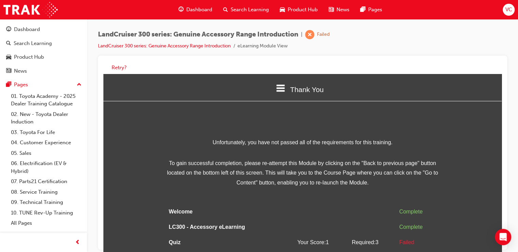
click at [189, 48] on li "LandCruiser 300 series: Genuine Accessory Range Introduction" at bounding box center [168, 46] width 140 height 8
click at [116, 69] on button "Retry?" at bounding box center [119, 68] width 15 height 8
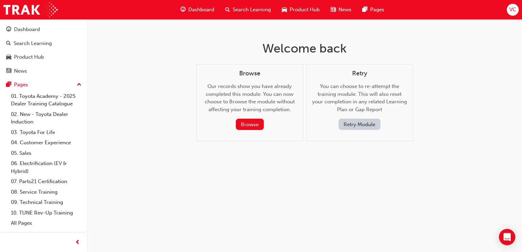
click at [365, 124] on button "Retry Module" at bounding box center [360, 124] width 42 height 11
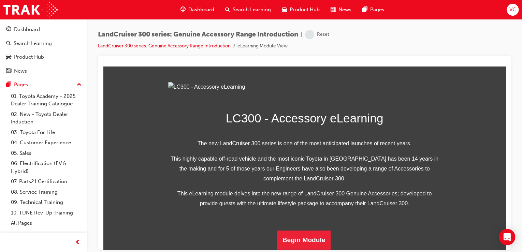
scroll to position [192, 0]
click at [285, 240] on button "Begin Module" at bounding box center [304, 239] width 54 height 19
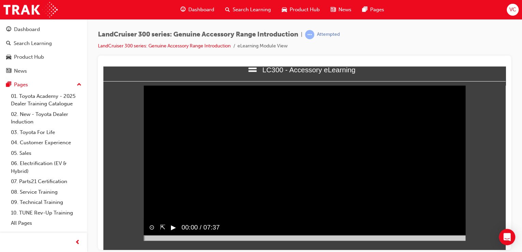
scroll to position [13, 0]
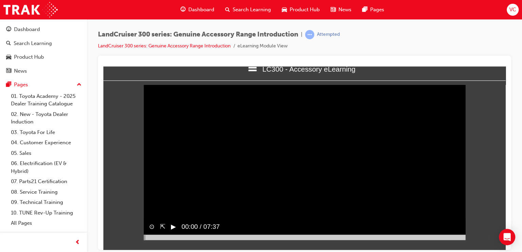
click at [173, 232] on button "▶︎" at bounding box center [173, 227] width 5 height 10
click at [462, 240] on div at bounding box center [305, 237] width 322 height 5
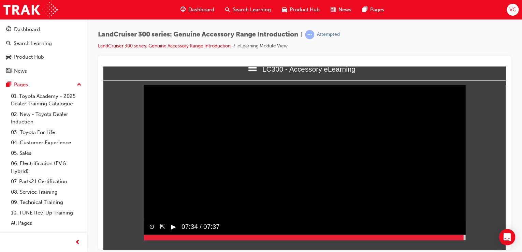
click at [464, 240] on div at bounding box center [305, 237] width 322 height 5
click at [175, 232] on button "▶︎" at bounding box center [173, 227] width 5 height 10
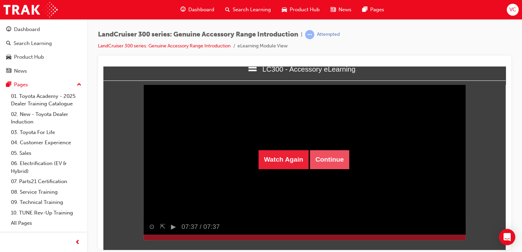
click at [320, 157] on button "Continue" at bounding box center [329, 159] width 39 height 19
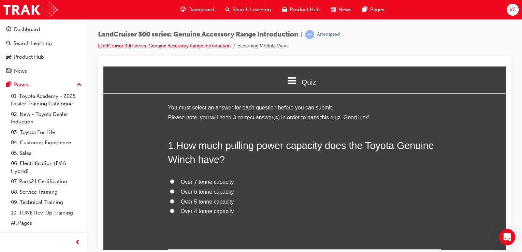
click at [201, 199] on span "Over 5 tonne capacity" at bounding box center [207, 202] width 53 height 6
click at [174, 199] on input "Over 5 tonne capacity" at bounding box center [172, 201] width 4 height 4
radio input "true"
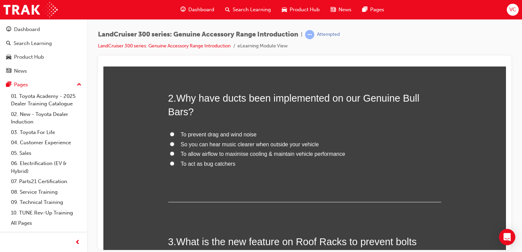
click at [230, 155] on span "To allow airflow to maximise cooling & maintain vehicle performance" at bounding box center [263, 154] width 165 height 6
click at [174, 155] on input "To allow airflow to maximise cooling & maintain vehicle performance" at bounding box center [172, 153] width 4 height 4
radio input "true"
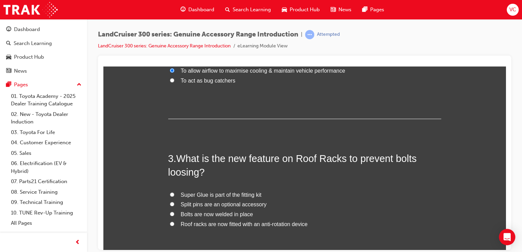
scroll to position [300, 0]
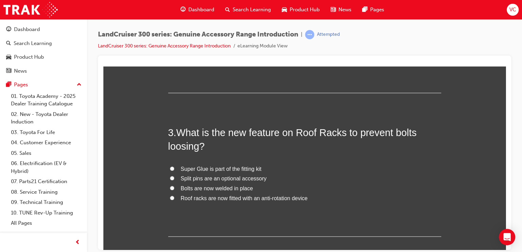
click at [219, 198] on span "Roof racks are now fitted with an anti-rotation device" at bounding box center [244, 198] width 127 height 6
click at [174, 198] on input "Roof racks are now fitted with an anti-rotation device" at bounding box center [172, 198] width 4 height 4
radio input "true"
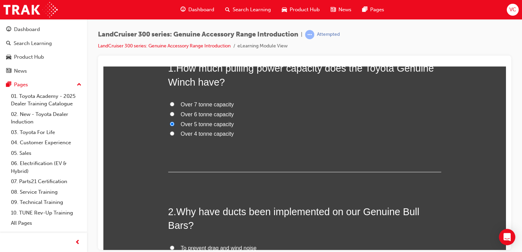
scroll to position [0, 0]
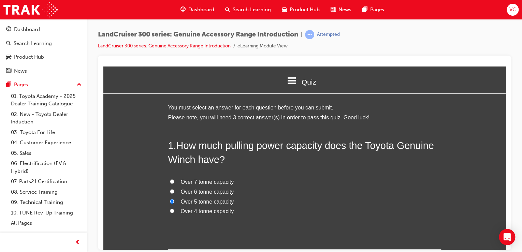
click at [211, 182] on span "Over 7 tonne capacity" at bounding box center [207, 182] width 53 height 6
click at [174, 182] on input "Over 7 tonne capacity" at bounding box center [172, 181] width 4 height 4
radio input "true"
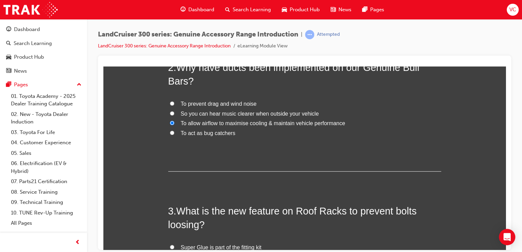
scroll to position [82, 0]
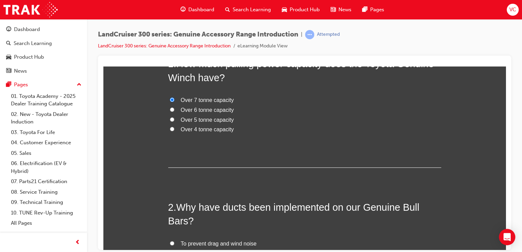
click at [195, 129] on span "Over 4 tonne capacity" at bounding box center [207, 129] width 53 height 6
click at [174, 129] on input "Over 4 tonne capacity" at bounding box center [172, 129] width 4 height 4
radio input "true"
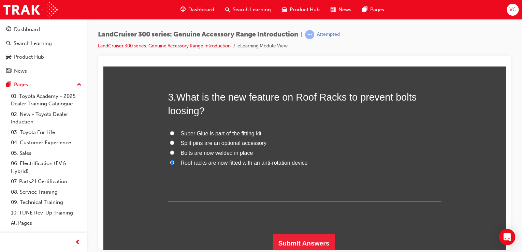
scroll to position [338, 0]
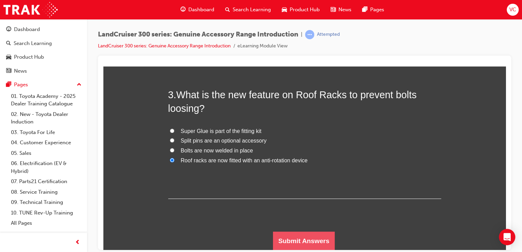
click at [303, 235] on button "Submit Answers" at bounding box center [304, 240] width 62 height 19
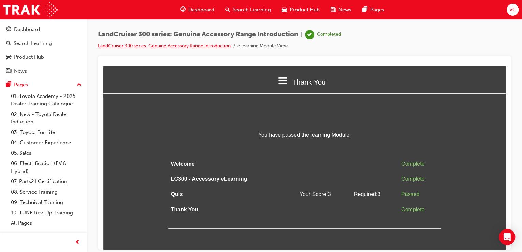
click at [164, 45] on link "LandCruiser 300 series: Genuine Accessory Range Introduction" at bounding box center [164, 46] width 133 height 6
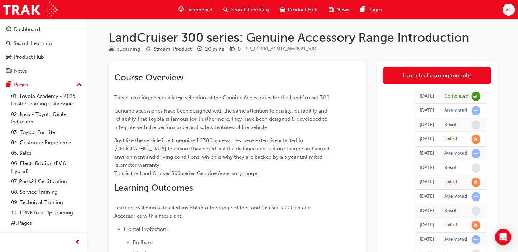
click at [247, 21] on div "LandCruiser 300 series: Genuine Accessory Range Introduction eLearning Stream: …" at bounding box center [303, 240] width 410 height 442
click at [256, 8] on span "Search Learning" at bounding box center [250, 10] width 38 height 8
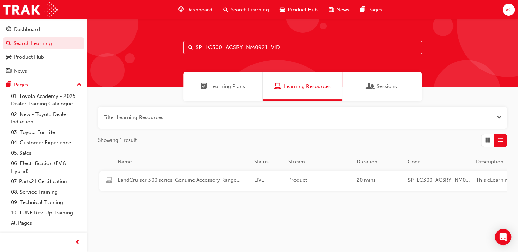
click at [256, 42] on input "SP_LC300_ACSRY_NM0921_VID" at bounding box center [302, 47] width 239 height 13
paste input "NM1021_VD2"
type input "SP_LC300_NM1021_VD2"
click at [251, 177] on div "Land Cruiser 300 Series Development Story Part 2 (Video Learning Module)" at bounding box center [183, 181] width 137 height 9
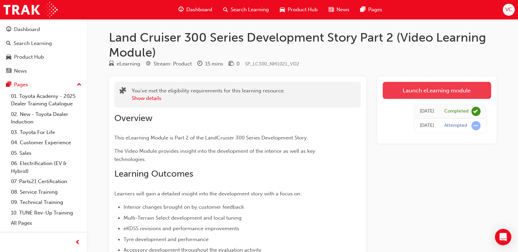
click at [409, 86] on link "Launch eLearning module" at bounding box center [437, 90] width 109 height 17
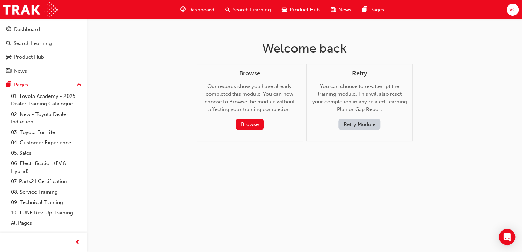
click at [253, 6] on span "Search Learning" at bounding box center [252, 10] width 38 height 8
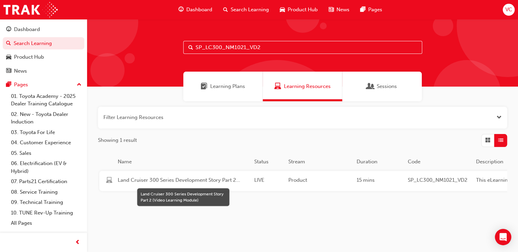
click at [223, 181] on span "Land Cruiser 300 Series Development Story Part 2 (Video Learning Module)" at bounding box center [183, 181] width 131 height 8
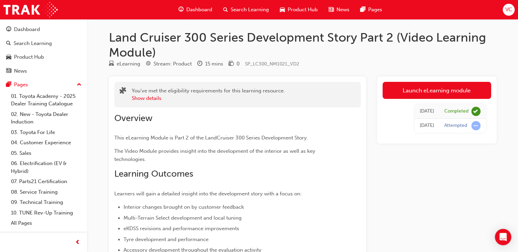
click at [250, 13] on span "Search Learning" at bounding box center [250, 10] width 38 height 8
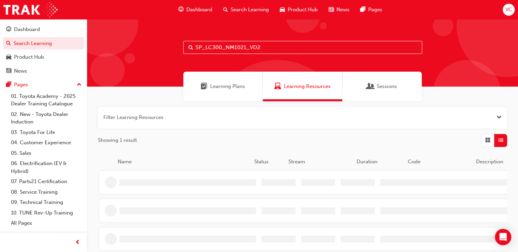
click at [272, 53] on input "SP_LC300_NM1021_VD2" at bounding box center [302, 47] width 239 height 13
paste input "YARIS-PROD-EL"
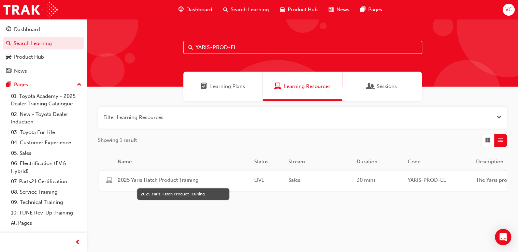
type input "YARIS-PROD-EL"
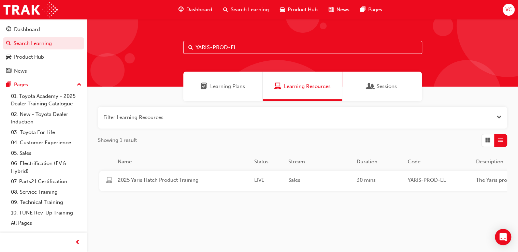
click at [230, 185] on div "2025 Yaris Hatch Product Training" at bounding box center [183, 181] width 137 height 9
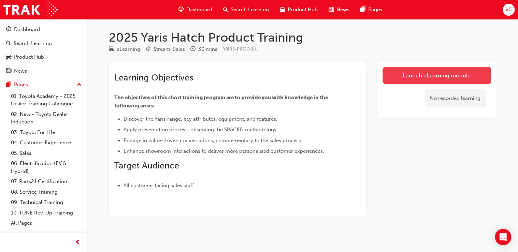
click at [421, 74] on link "Launch eLearning module" at bounding box center [437, 75] width 109 height 17
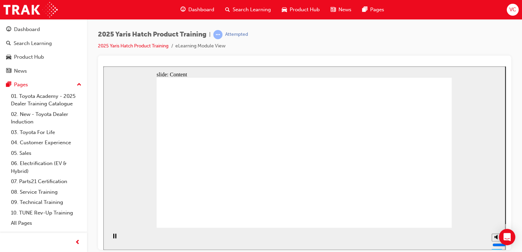
drag, startPoint x: 262, startPoint y: 116, endPoint x: 250, endPoint y: 119, distance: 12.6
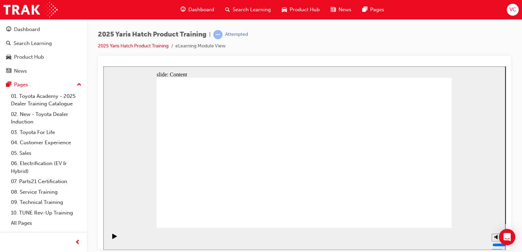
drag, startPoint x: 287, startPoint y: 124, endPoint x: 299, endPoint y: 130, distance: 13.0
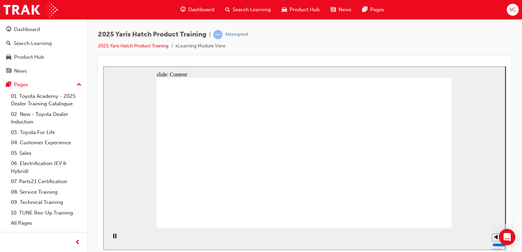
drag, startPoint x: 290, startPoint y: 128, endPoint x: 319, endPoint y: 124, distance: 29.0
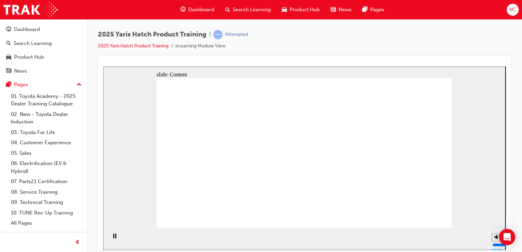
drag, startPoint x: 224, startPoint y: 214, endPoint x: 224, endPoint y: 218, distance: 4.1
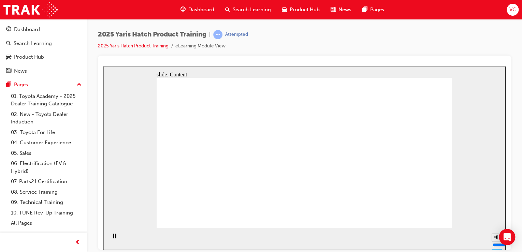
drag, startPoint x: 201, startPoint y: 129, endPoint x: 288, endPoint y: 141, distance: 88.0
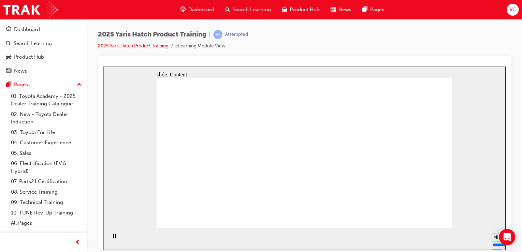
click at [454, 221] on div "slide: Content Rectangle 2 Sales Walkaround Position 1 Position 1: Driver Recta…" at bounding box center [304, 158] width 402 height 184
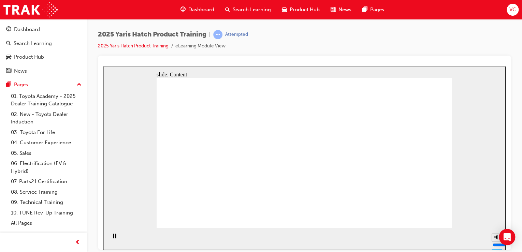
drag, startPoint x: 380, startPoint y: 183, endPoint x: 393, endPoint y: 212, distance: 31.8
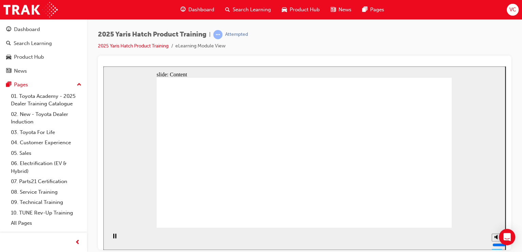
drag, startPoint x: 273, startPoint y: 165, endPoint x: 178, endPoint y: 156, distance: 95.7
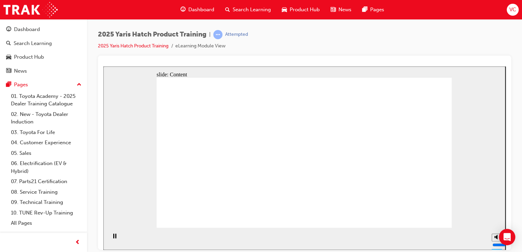
drag, startPoint x: 194, startPoint y: 162, endPoint x: 213, endPoint y: 161, distance: 19.1
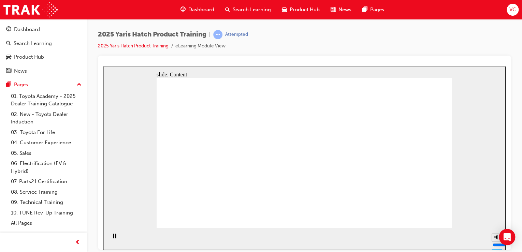
drag, startPoint x: 280, startPoint y: 168, endPoint x: 325, endPoint y: 169, distance: 45.4
drag, startPoint x: 350, startPoint y: 172, endPoint x: 355, endPoint y: 163, distance: 10.8
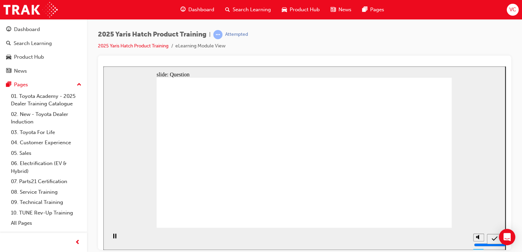
radio input "false"
radio input "true"
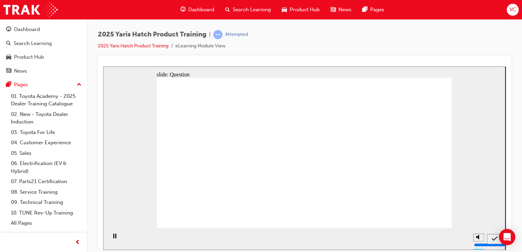
radio input "true"
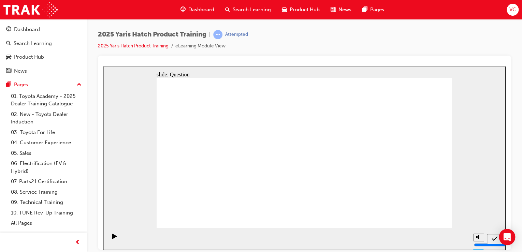
radio input "true"
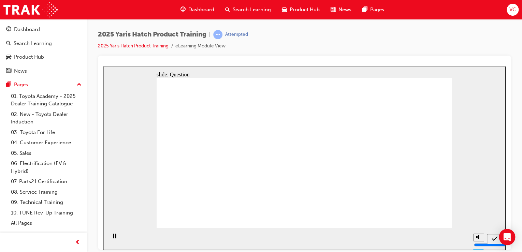
drag, startPoint x: 424, startPoint y: 218, endPoint x: 327, endPoint y: 207, distance: 96.9
radio input "true"
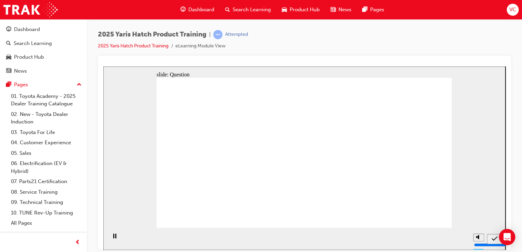
drag, startPoint x: 202, startPoint y: 154, endPoint x: 212, endPoint y: 186, distance: 34.3
drag, startPoint x: 243, startPoint y: 158, endPoint x: 259, endPoint y: 197, distance: 42.7
drag, startPoint x: 284, startPoint y: 151, endPoint x: 307, endPoint y: 194, distance: 48.9
drag, startPoint x: 336, startPoint y: 141, endPoint x: 372, endPoint y: 167, distance: 44.6
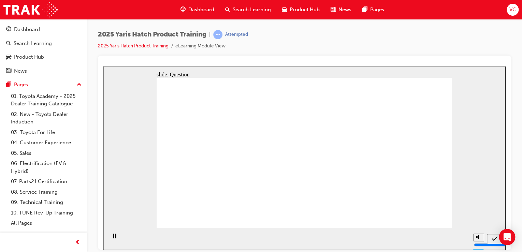
drag, startPoint x: 396, startPoint y: 139, endPoint x: 412, endPoint y: 181, distance: 45.0
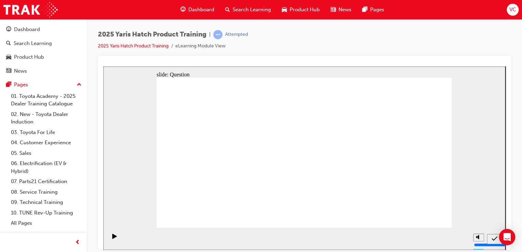
radio input "true"
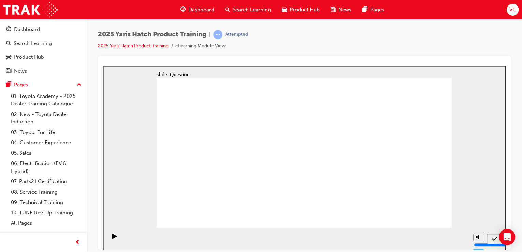
radio input "true"
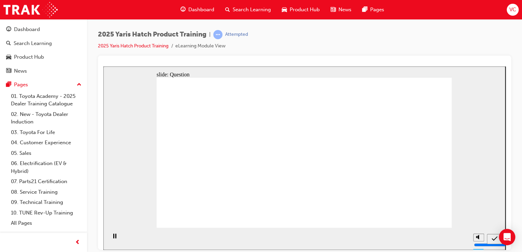
radio input "true"
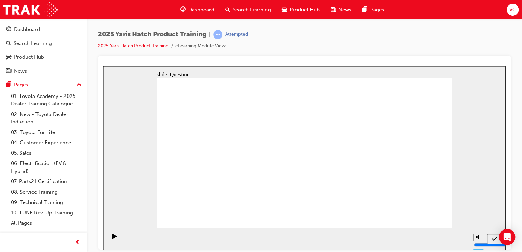
drag, startPoint x: 187, startPoint y: 160, endPoint x: 411, endPoint y: 203, distance: 228.0
drag, startPoint x: 250, startPoint y: 152, endPoint x: 251, endPoint y: 159, distance: 7.4
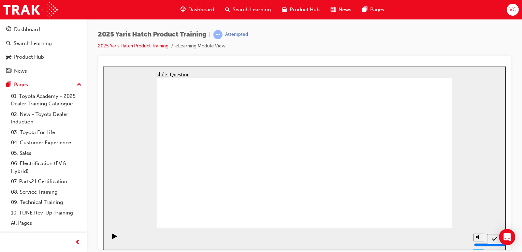
drag, startPoint x: 308, startPoint y: 146, endPoint x: 363, endPoint y: 191, distance: 70.9
drag, startPoint x: 360, startPoint y: 152, endPoint x: 328, endPoint y: 155, distance: 31.2
drag, startPoint x: 329, startPoint y: 151, endPoint x: 253, endPoint y: 191, distance: 86.4
drag, startPoint x: 253, startPoint y: 156, endPoint x: 202, endPoint y: 195, distance: 63.6
drag, startPoint x: 412, startPoint y: 147, endPoint x: 302, endPoint y: 192, distance: 119.3
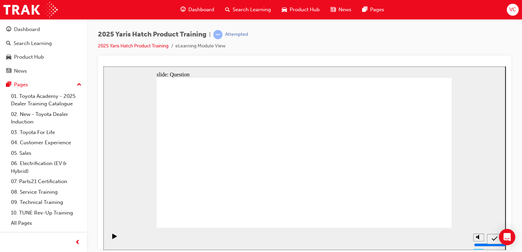
drag, startPoint x: 430, startPoint y: 214, endPoint x: 433, endPoint y: 218, distance: 4.7
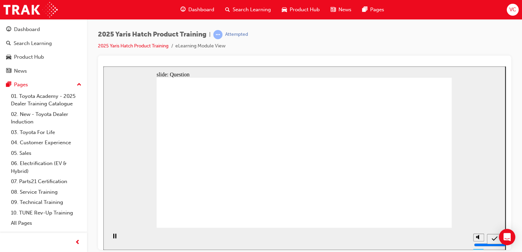
radio input "true"
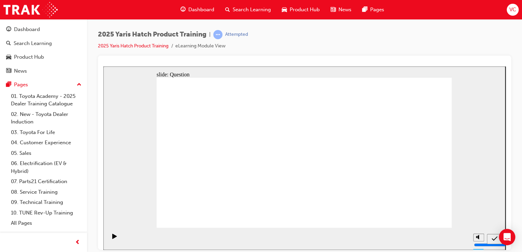
radio input "true"
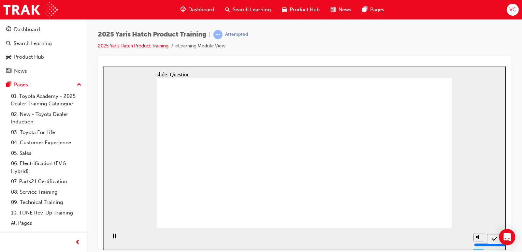
radio input "true"
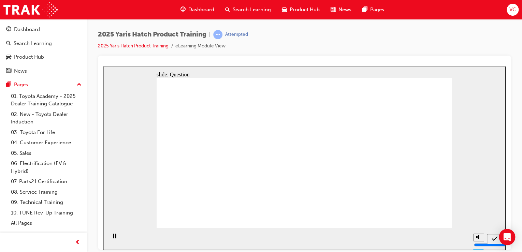
drag, startPoint x: 184, startPoint y: 144, endPoint x: 408, endPoint y: 191, distance: 229.1
drag, startPoint x: 245, startPoint y: 146, endPoint x: 191, endPoint y: 187, distance: 68.0
drag, startPoint x: 292, startPoint y: 147, endPoint x: 279, endPoint y: 151, distance: 13.6
drag, startPoint x: 354, startPoint y: 144, endPoint x: 257, endPoint y: 179, distance: 102.9
drag, startPoint x: 278, startPoint y: 148, endPoint x: 346, endPoint y: 193, distance: 81.2
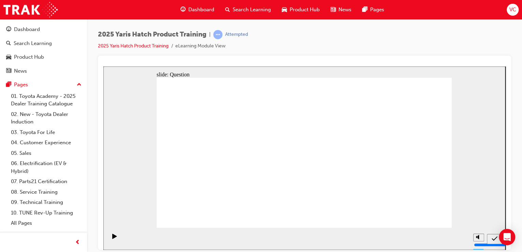
drag, startPoint x: 411, startPoint y: 148, endPoint x: 302, endPoint y: 193, distance: 117.9
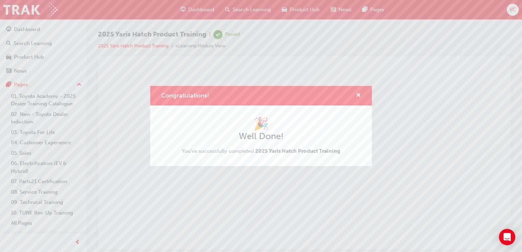
click at [242, 10] on div "Congratulations! 🎉 Well Done! You've successfully completed 2025 Yaris Hatch Pr…" at bounding box center [261, 126] width 522 height 252
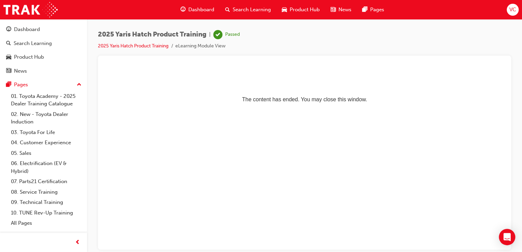
click at [242, 13] on span "Search Learning" at bounding box center [252, 10] width 38 height 8
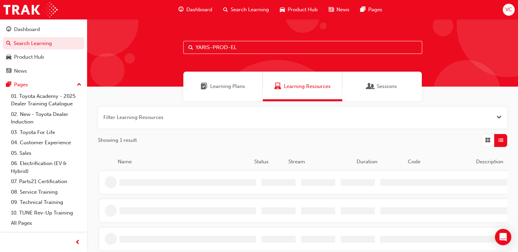
click at [254, 48] on input "YARIS-PROD-EL" at bounding box center [302, 47] width 239 height 13
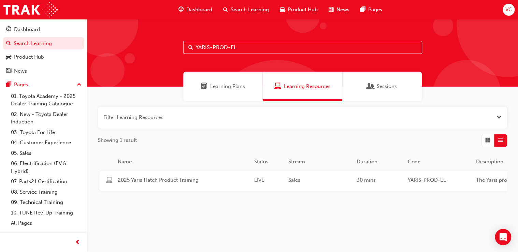
paste input "SP_YARIS_NM0820_EL_01"
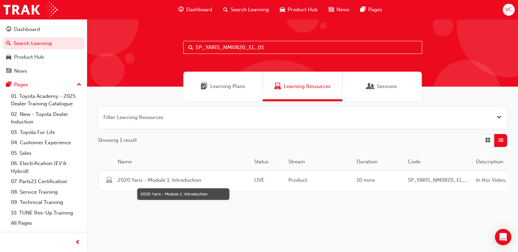
type input "SP_YARIS_NM0820_EL_01"
click at [165, 182] on span "2020 Yaris - Module 1: Introduction" at bounding box center [183, 181] width 131 height 8
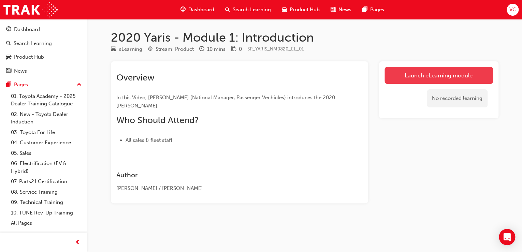
click at [439, 81] on link "Launch eLearning module" at bounding box center [439, 75] width 109 height 17
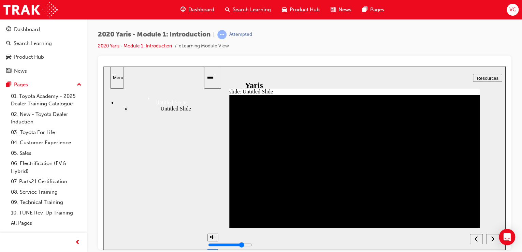
click at [495, 239] on div "next" at bounding box center [493, 239] width 8 height 7
click at [494, 240] on icon "next" at bounding box center [492, 239] width 3 height 6
click at [489, 240] on div "next" at bounding box center [493, 239] width 8 height 7
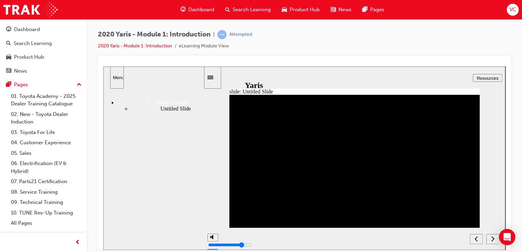
click at [489, 240] on div "next" at bounding box center [493, 239] width 8 height 7
click at [138, 106] on div "Untitled Slide" at bounding box center [167, 109] width 73 height 6
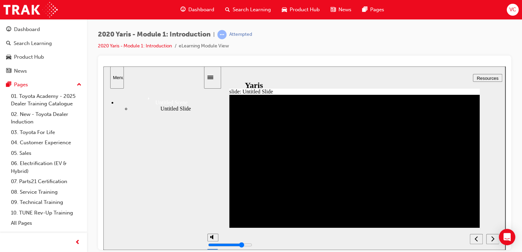
click at [490, 239] on div "next" at bounding box center [493, 239] width 8 height 7
click at [493, 236] on icon "next" at bounding box center [492, 239] width 3 height 6
click at [213, 75] on div "Sidebar Toggle" at bounding box center [213, 77] width 12 height 5
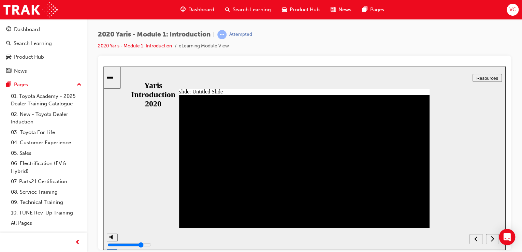
click at [122, 76] on div "slide: Untitled Slide Back to top Menu Untitled Scene Untitled Slide Yaris Intr…" at bounding box center [304, 158] width 402 height 184
click at [113, 79] on icon "Sidebar Toggle" at bounding box center [110, 76] width 6 height 3
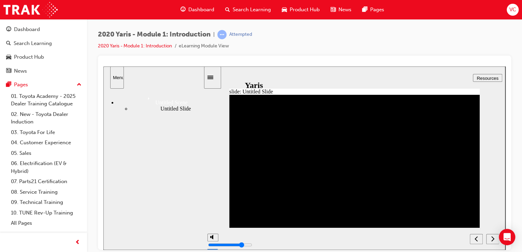
click at [493, 79] on span "Resources" at bounding box center [488, 77] width 22 height 5
click at [491, 241] on icon "next" at bounding box center [492, 239] width 3 height 6
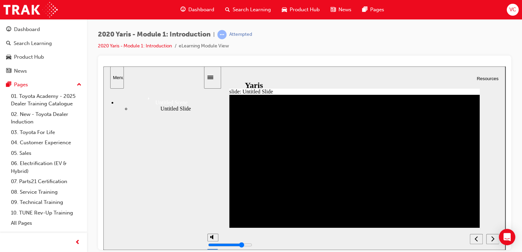
click at [497, 241] on div "next" at bounding box center [493, 239] width 8 height 7
click at [493, 241] on icon "next" at bounding box center [492, 239] width 3 height 6
click at [494, 238] on icon "next" at bounding box center [492, 239] width 3 height 6
click at [495, 35] on div "2020 Yaris - Module 1: Introduction | Attempted 2020 Yaris - Module 1: Introduc…" at bounding box center [304, 43] width 413 height 26
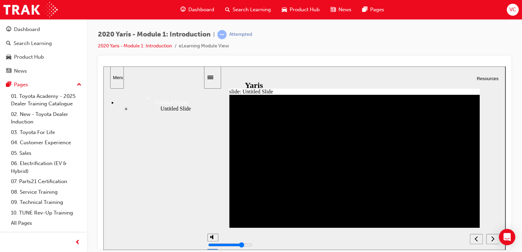
click at [494, 238] on icon "next" at bounding box center [492, 239] width 3 height 6
drag, startPoint x: 494, startPoint y: 238, endPoint x: 492, endPoint y: 242, distance: 4.3
click at [492, 242] on button "next" at bounding box center [493, 239] width 13 height 10
click at [494, 241] on icon "next" at bounding box center [492, 239] width 3 height 6
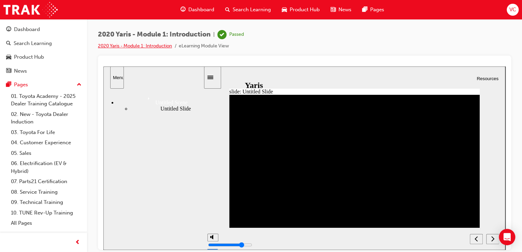
click at [153, 46] on link "2020 Yaris - Module 1: Introduction" at bounding box center [135, 46] width 74 height 6
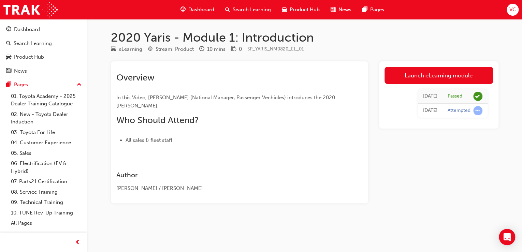
click at [233, 10] on span "Search Learning" at bounding box center [252, 10] width 38 height 8
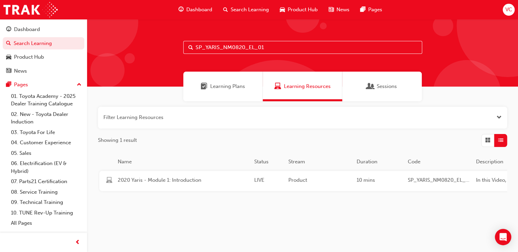
click at [261, 49] on input "SP_YARIS_NM0820_EL_01" at bounding box center [302, 47] width 239 height 13
paste input "2"
type input "SP_YARIS_NM0820_EL_02"
click at [259, 184] on div "LIVE" at bounding box center [269, 181] width 34 height 9
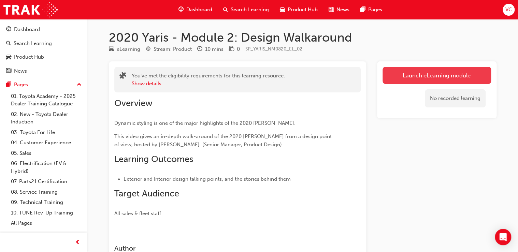
click at [434, 74] on link "Launch eLearning module" at bounding box center [437, 75] width 109 height 17
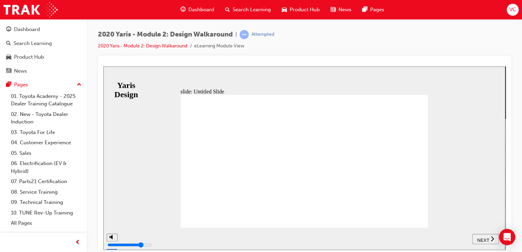
click at [488, 238] on span "NEXT" at bounding box center [483, 240] width 12 height 5
click at [220, 234] on div "playback controls" at bounding box center [312, 234] width 353 height 0
click at [487, 234] on div "playback controls" at bounding box center [312, 234] width 353 height 0
click at [494, 243] on button "NEXT" at bounding box center [489, 239] width 27 height 10
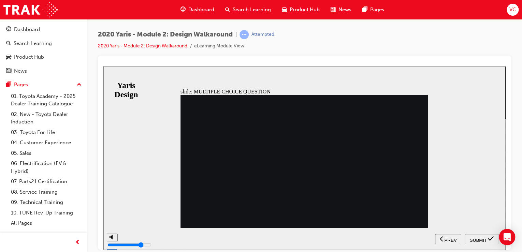
radio input "true"
click at [484, 240] on span "SUBMIT" at bounding box center [478, 240] width 17 height 5
radio input "true"
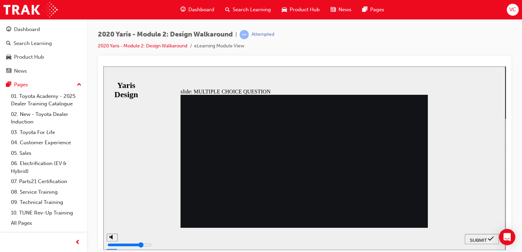
click at [483, 239] on span "SUBMIT" at bounding box center [478, 240] width 17 height 5
click at [480, 239] on span "SUBMIT" at bounding box center [478, 240] width 17 height 5
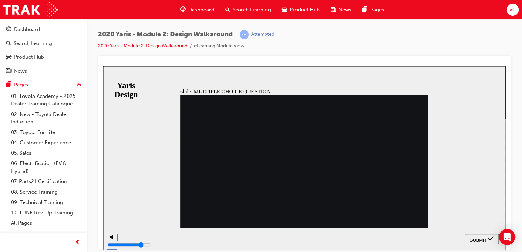
radio input "true"
click at [484, 244] on button "SUBMIT" at bounding box center [482, 239] width 34 height 10
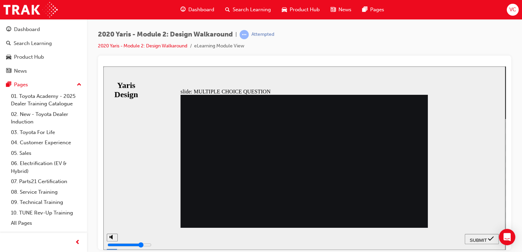
click at [479, 241] on div "SUBMIT" at bounding box center [482, 239] width 29 height 7
radio input "true"
drag, startPoint x: 468, startPoint y: 235, endPoint x: 481, endPoint y: 237, distance: 12.9
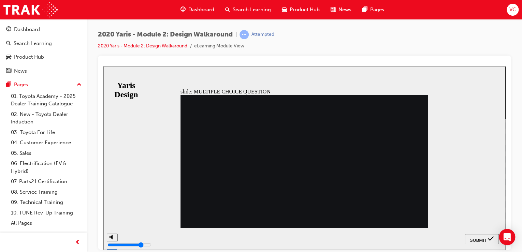
click at [481, 237] on button "SUBMIT" at bounding box center [482, 239] width 34 height 10
click at [482, 237] on nav "SUBMIT NEXT PREV" at bounding box center [482, 239] width 34 height 22
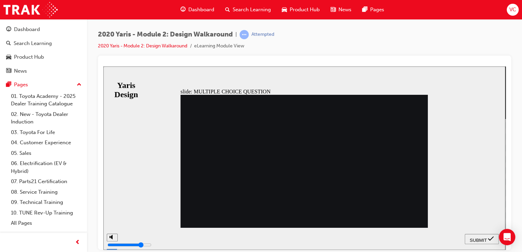
radio input "true"
click at [486, 242] on button "SUBMIT" at bounding box center [482, 239] width 34 height 10
click at [487, 243] on button "SUBMIT" at bounding box center [482, 239] width 34 height 10
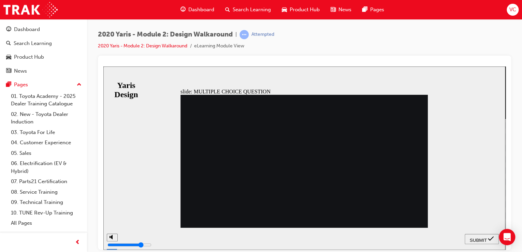
radio input "true"
click at [475, 242] on button "SUBMIT" at bounding box center [482, 239] width 34 height 10
click at [477, 240] on span "SUBMIT" at bounding box center [478, 240] width 17 height 5
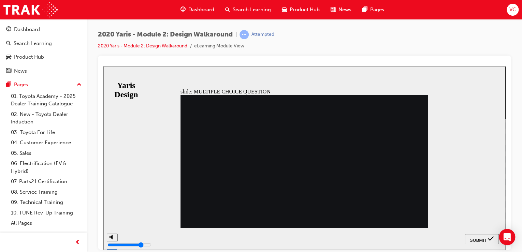
radio input "true"
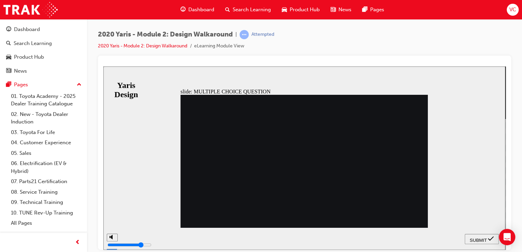
click at [477, 241] on span "SUBMIT" at bounding box center [478, 240] width 17 height 5
click at [479, 238] on span "SUBMIT" at bounding box center [478, 240] width 17 height 5
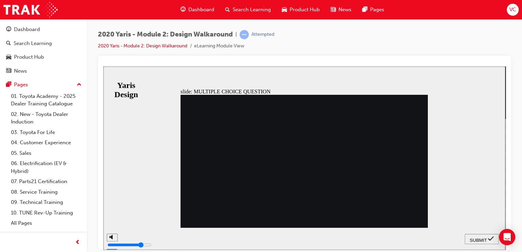
radio input "true"
click at [479, 238] on span "SUBMIT" at bounding box center [478, 240] width 17 height 5
click at [473, 240] on span "SUBMIT" at bounding box center [478, 240] width 17 height 5
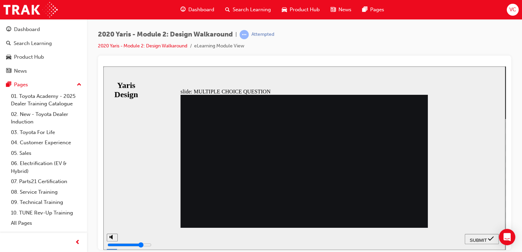
drag, startPoint x: 268, startPoint y: 205, endPoint x: 273, endPoint y: 204, distance: 5.6
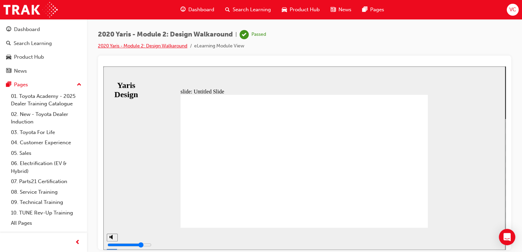
click at [159, 46] on link "2020 Yaris - Module 2: Design Walkaround" at bounding box center [142, 46] width 89 height 6
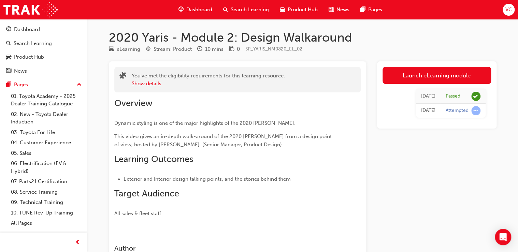
click at [245, 13] on span "Search Learning" at bounding box center [250, 10] width 38 height 8
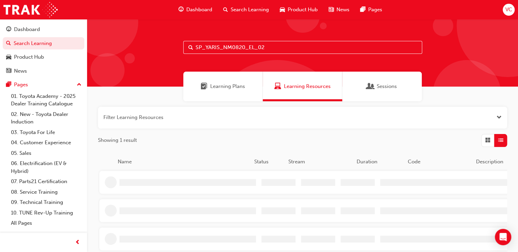
click at [245, 49] on input "SP_YARIS_NM0820_EL_02" at bounding box center [302, 47] width 239 height 13
paste input "3"
type input "SP_YARIS_NM0820_EL_03"
click at [186, 193] on div "2020 Yaris - Module 3: Safety LIVE Product 10 mins SP_YARIS_NM0820_EL_03 Safety…" at bounding box center [357, 182] width 516 height 23
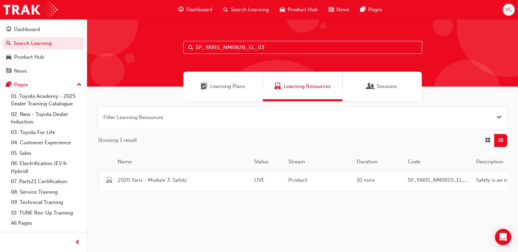
click at [189, 188] on div "2020 Yaris - Module 3: Safety LIVE Product 10 mins SP_YARIS_NM0820_EL_03 Safety…" at bounding box center [357, 181] width 516 height 20
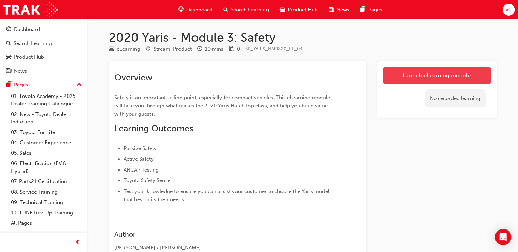
click at [421, 81] on link "Launch eLearning module" at bounding box center [437, 75] width 109 height 17
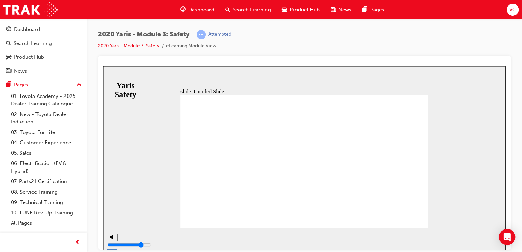
click at [484, 242] on button "NEXT" at bounding box center [486, 239] width 27 height 10
click at [479, 240] on span "NEXT" at bounding box center [483, 240] width 12 height 5
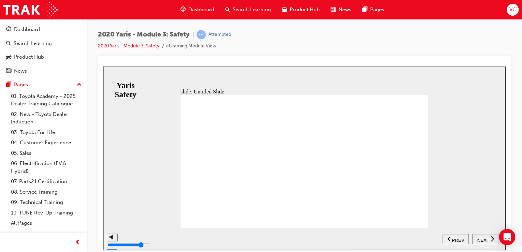
click at [479, 240] on span "NEXT" at bounding box center [483, 240] width 12 height 5
click at [479, 240] on icon "previous" at bounding box center [479, 238] width 3 height 5
click at [479, 240] on span "NEXT" at bounding box center [483, 240] width 12 height 5
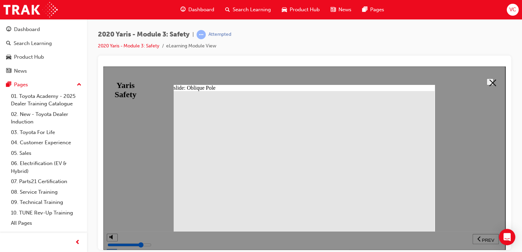
click at [487, 83] on button at bounding box center [490, 81] width 7 height 7
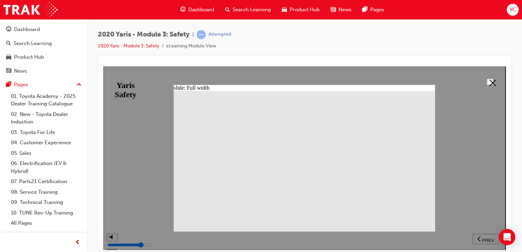
click at [492, 79] on icon at bounding box center [493, 82] width 7 height 7
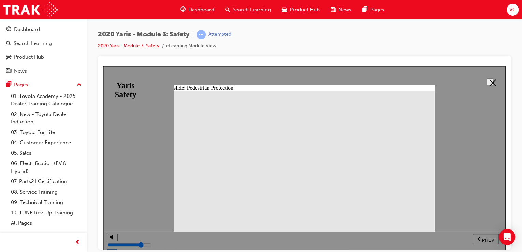
click at [487, 85] on button at bounding box center [490, 81] width 7 height 7
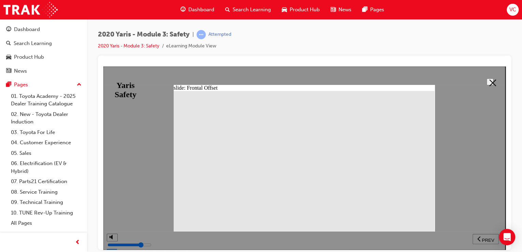
click at [487, 78] on button at bounding box center [490, 81] width 7 height 7
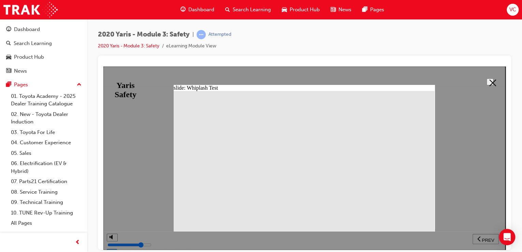
click at [492, 79] on icon at bounding box center [493, 82] width 7 height 7
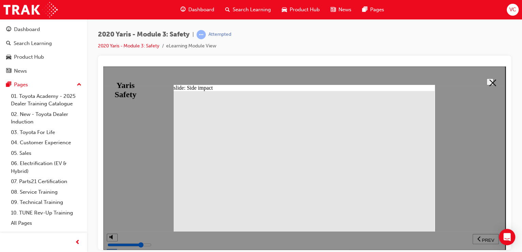
click at [490, 83] on icon at bounding box center [493, 82] width 7 height 7
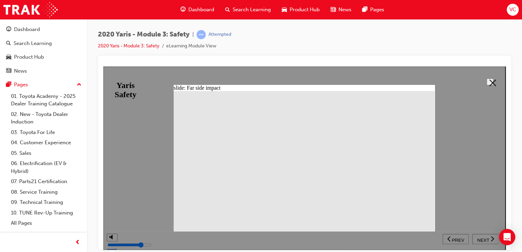
click at [487, 80] on button at bounding box center [490, 81] width 7 height 7
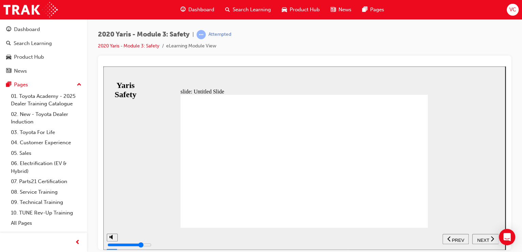
click at [482, 238] on span "NEXT" at bounding box center [483, 240] width 12 height 5
click at [483, 238] on span "NEXT" at bounding box center [483, 240] width 12 height 5
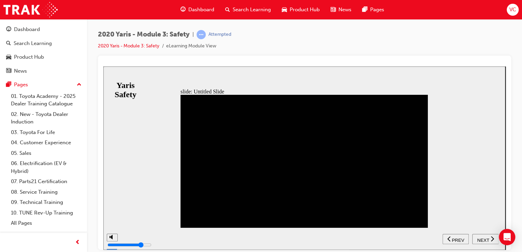
click at [483, 238] on span "NEXT" at bounding box center [483, 240] width 12 height 5
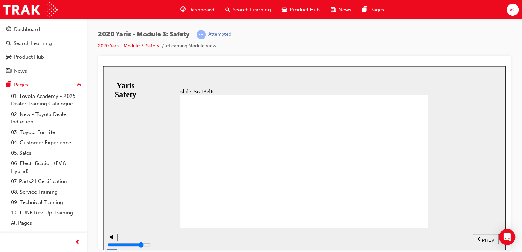
click at [483, 238] on span "PREV" at bounding box center [488, 240] width 12 height 5
click at [103, 66] on span "NEXT" at bounding box center [103, 66] width 0 height 0
click at [483, 238] on span "PREV" at bounding box center [488, 240] width 12 height 5
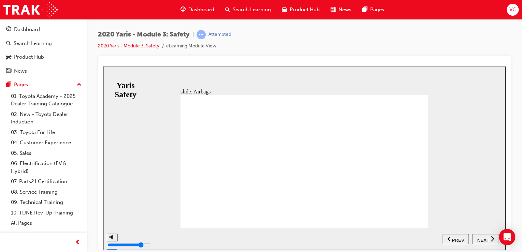
click at [489, 241] on div "NEXT" at bounding box center [485, 239] width 21 height 7
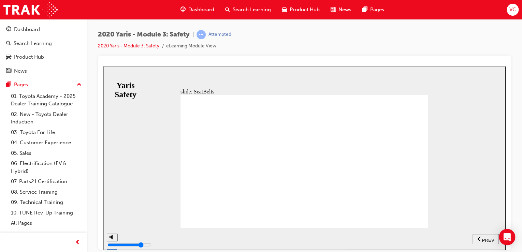
click at [489, 242] on div "PREV" at bounding box center [486, 239] width 21 height 7
drag, startPoint x: 340, startPoint y: 126, endPoint x: 345, endPoint y: 126, distance: 4.1
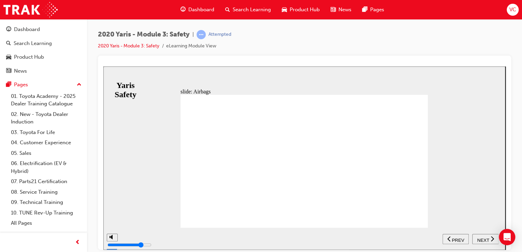
click at [490, 243] on button "NEXT" at bounding box center [486, 239] width 27 height 10
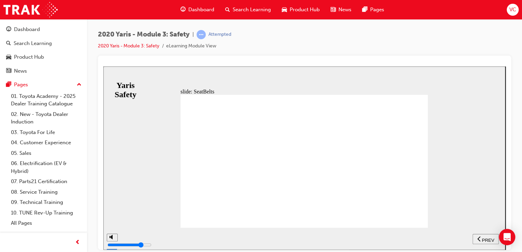
click at [483, 238] on span "NEXT" at bounding box center [483, 240] width 12 height 5
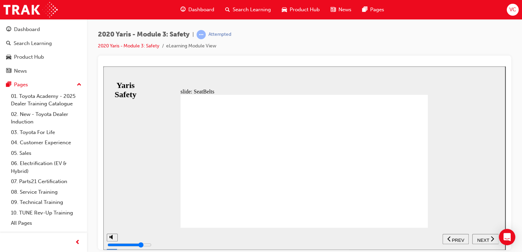
click at [488, 240] on span "NEXT" at bounding box center [483, 240] width 12 height 5
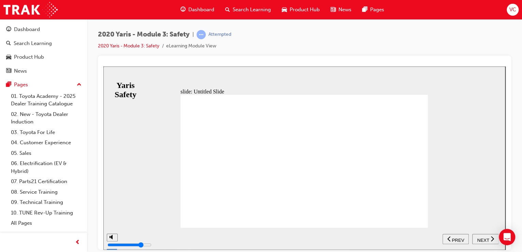
click at [488, 240] on span "NEXT" at bounding box center [483, 240] width 12 height 5
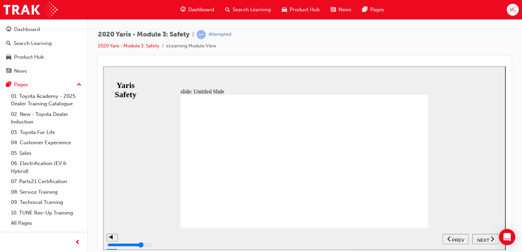
click at [488, 240] on span "NEXT" at bounding box center [483, 240] width 12 height 5
click at [488, 240] on div "SUBMIT" at bounding box center [482, 239] width 29 height 7
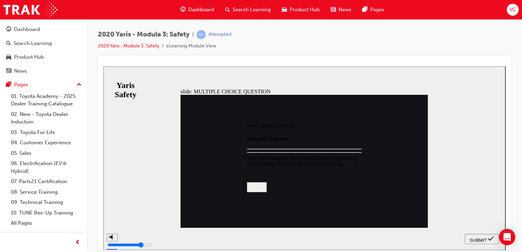
click at [488, 240] on div at bounding box center [304, 158] width 402 height 184
radio input "true"
click at [476, 236] on div "SUBMIT" at bounding box center [482, 239] width 29 height 7
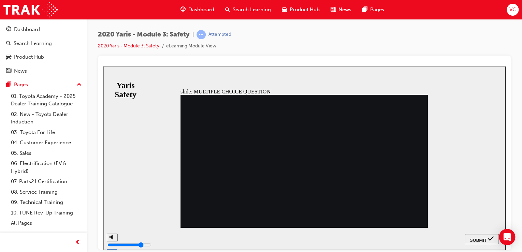
radio input "true"
click at [471, 238] on span "SUBMIT" at bounding box center [478, 240] width 17 height 5
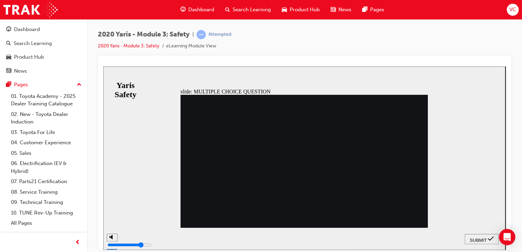
radio input "false"
radio input "true"
click at [477, 241] on span "SUBMIT" at bounding box center [478, 240] width 17 height 5
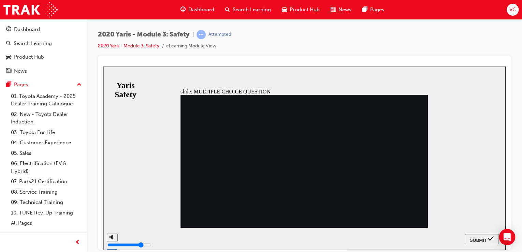
click at [491, 234] on button "SUBMIT" at bounding box center [482, 239] width 34 height 10
radio input "true"
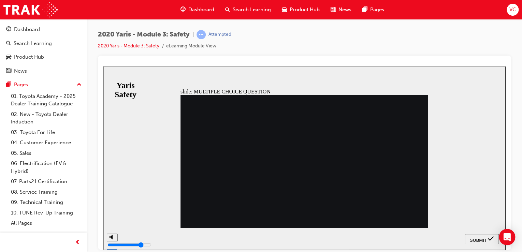
click at [479, 238] on span "SUBMIT" at bounding box center [478, 240] width 17 height 5
click at [406, 240] on section "SUBMIT NEXT PREV" at bounding box center [304, 239] width 402 height 22
click at [479, 238] on span "SUBMIT" at bounding box center [478, 240] width 17 height 5
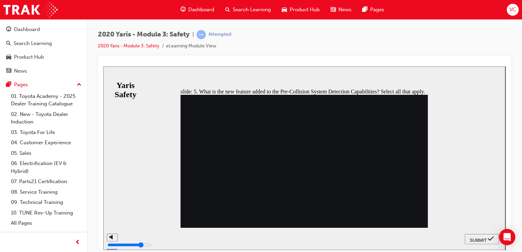
checkbox input "true"
click at [484, 242] on div "SUBMIT" at bounding box center [482, 239] width 29 height 7
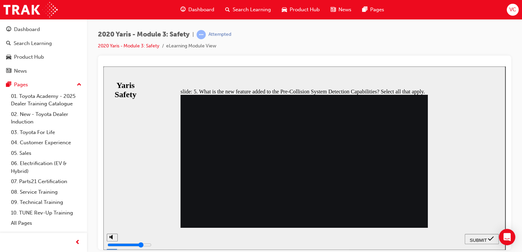
click at [487, 236] on div "SUBMIT" at bounding box center [482, 239] width 29 height 7
click at [414, 233] on section "SUBMIT NEXT PREV" at bounding box center [304, 239] width 402 height 22
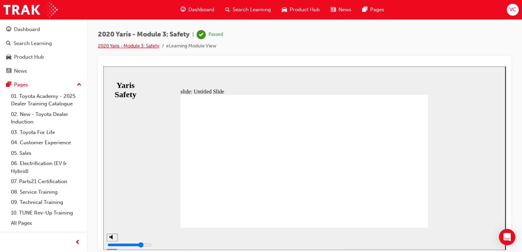
click at [138, 45] on link "2020 Yaris - Module 3: Safety" at bounding box center [128, 46] width 61 height 6
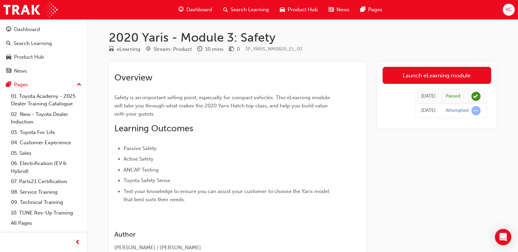
click at [239, 6] on span "Search Learning" at bounding box center [250, 10] width 38 height 8
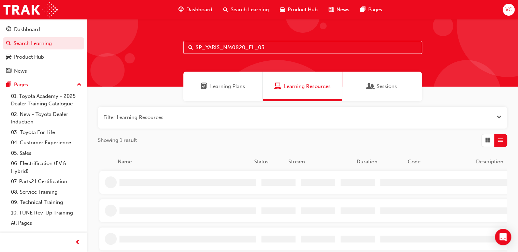
click at [266, 45] on input "SP_YARIS_NM0820_EL_03" at bounding box center [302, 47] width 239 height 13
paste input "4"
type input "SP_YARIS_NM0820_EL_04"
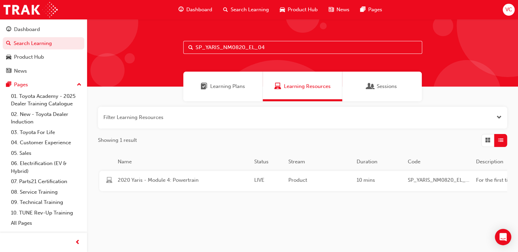
click at [222, 186] on div "2020 Yaris - Module 4: Powertrain LIVE Product 10 mins SP_YARIS_NM0820_EL_04 Fo…" at bounding box center [357, 181] width 516 height 20
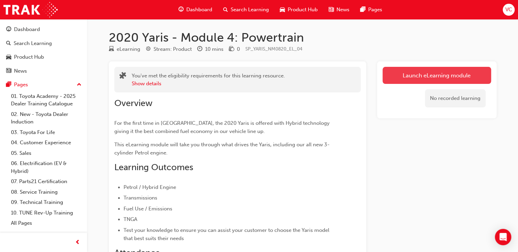
click at [456, 82] on link "Launch eLearning module" at bounding box center [437, 75] width 109 height 17
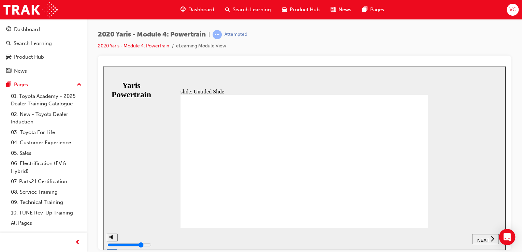
click at [494, 234] on button "NEXT" at bounding box center [486, 239] width 27 height 10
click at [483, 239] on span "NEXT" at bounding box center [483, 240] width 12 height 5
click at [483, 239] on span "NEXT" at bounding box center [487, 240] width 12 height 5
click at [483, 239] on span "NEXT" at bounding box center [483, 240] width 12 height 5
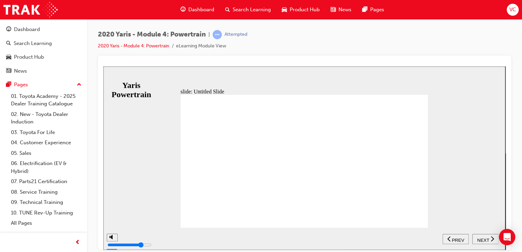
click at [483, 239] on span "NEXT" at bounding box center [483, 240] width 12 height 5
click at [483, 239] on span "NEXT" at bounding box center [487, 240] width 12 height 5
click at [483, 239] on span "NEXT" at bounding box center [483, 240] width 12 height 5
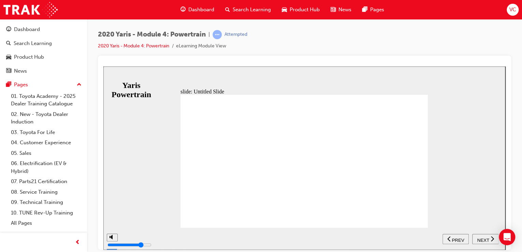
click at [483, 239] on span "NEXT" at bounding box center [483, 240] width 12 height 5
click at [483, 239] on span "NEXT" at bounding box center [487, 240] width 12 height 5
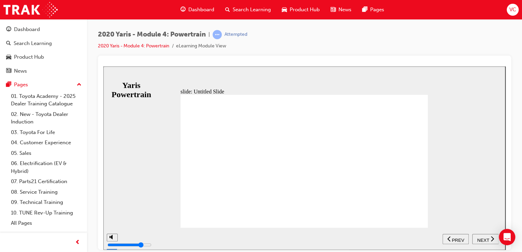
click at [483, 239] on span "NEXT" at bounding box center [483, 240] width 12 height 5
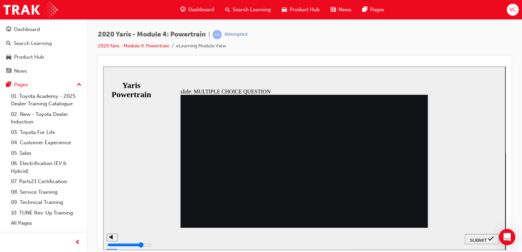
click at [483, 239] on span "SUBMIT" at bounding box center [478, 240] width 17 height 5
click at [285, 233] on div at bounding box center [304, 233] width 143 height 0
radio input "true"
click at [469, 234] on button "SUBMIT" at bounding box center [482, 239] width 34 height 10
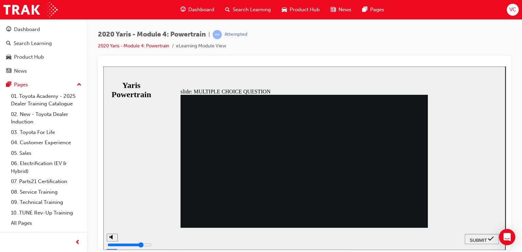
radio input "true"
drag, startPoint x: 274, startPoint y: 175, endPoint x: 279, endPoint y: 168, distance: 8.9
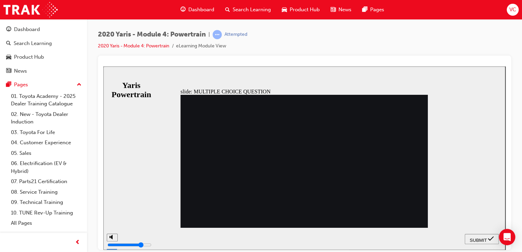
radio input "true"
drag, startPoint x: 287, startPoint y: 160, endPoint x: 290, endPoint y: 163, distance: 3.9
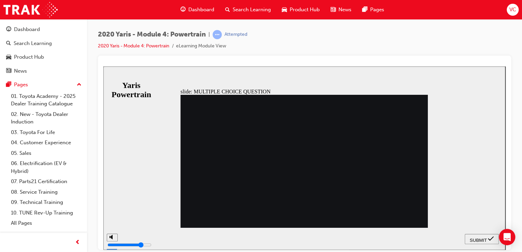
radio input "false"
radio input "true"
click at [484, 242] on button "SUBMIT" at bounding box center [482, 239] width 34 height 10
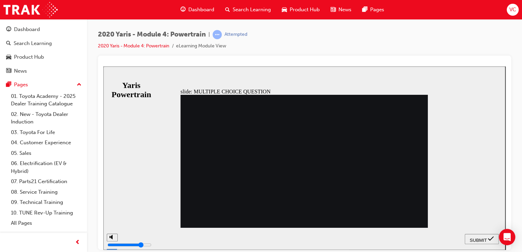
click at [452, 197] on div "slide: MULTIPLE CHOICE QUESTION 3. An element familiar to Hybrid vehicles has b…" at bounding box center [304, 158] width 402 height 184
radio input "true"
click at [477, 238] on span "SUBMIT" at bounding box center [478, 240] width 17 height 5
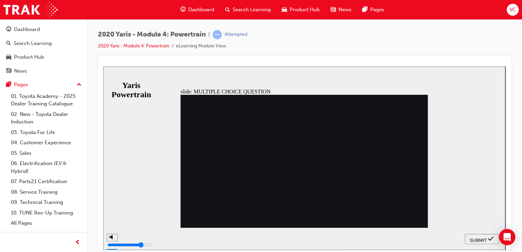
click at [458, 197] on div "slide: MULTIPLE CHOICE QUESTION 4. All Yaris Models come with a new Transmissio…" at bounding box center [304, 158] width 402 height 184
click at [481, 241] on span "SUBMIT" at bounding box center [478, 240] width 17 height 5
radio input "true"
click at [492, 233] on nav "SUBMIT NEXT PREV" at bounding box center [482, 239] width 34 height 22
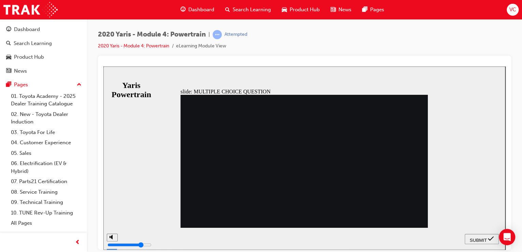
drag, startPoint x: 475, startPoint y: 231, endPoint x: 479, endPoint y: 236, distance: 6.3
click at [478, 235] on nav "SUBMIT NEXT PREV" at bounding box center [482, 239] width 34 height 22
click at [479, 236] on button "SUBMIT" at bounding box center [482, 239] width 34 height 10
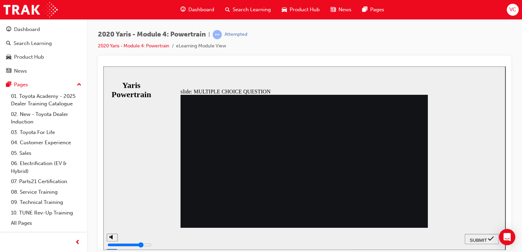
click at [479, 235] on button "SUBMIT" at bounding box center [482, 239] width 34 height 10
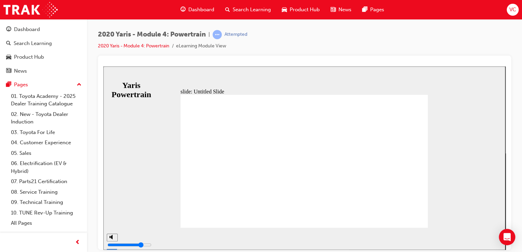
click at [456, 210] on div "slide: Untitled Slide MODULE 4 Powertrain You have completed this module. MODUL…" at bounding box center [304, 158] width 402 height 184
click at [152, 46] on link "2020 Yaris - Module 4: Powertrain" at bounding box center [133, 46] width 71 height 6
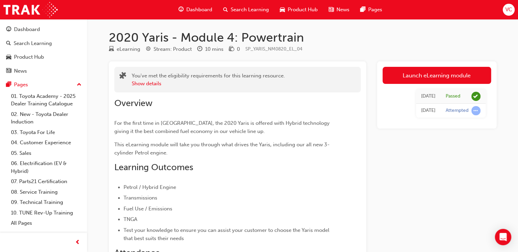
click at [235, 8] on span "Search Learning" at bounding box center [250, 10] width 38 height 8
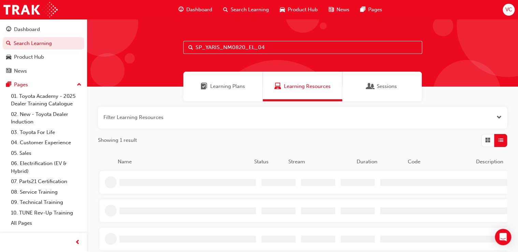
click at [253, 46] on input "SP_YARIS_NM0820_EL_04" at bounding box center [302, 47] width 239 height 13
paste input "5"
type input "SP_YARIS_NM0820_EL_05"
click at [192, 185] on div "2020 Yaris - Module 5: Handling" at bounding box center [183, 181] width 137 height 9
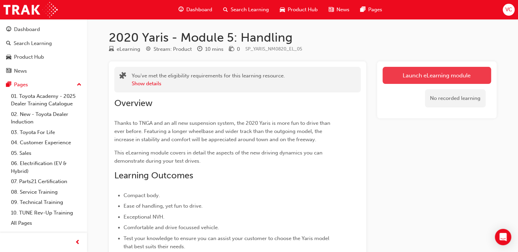
click at [457, 74] on link "Launch eLearning module" at bounding box center [437, 75] width 109 height 17
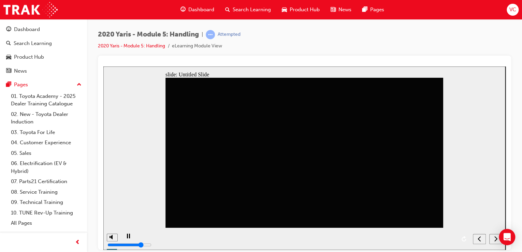
click at [492, 241] on div "next" at bounding box center [496, 239] width 8 height 7
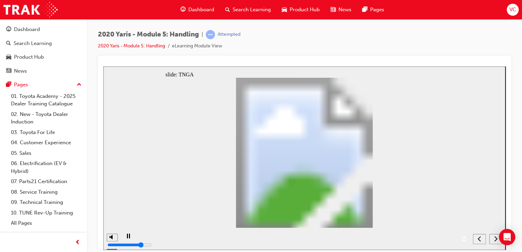
click at [492, 241] on div "next" at bounding box center [496, 239] width 8 height 7
click at [494, 241] on div "next" at bounding box center [496, 239] width 8 height 7
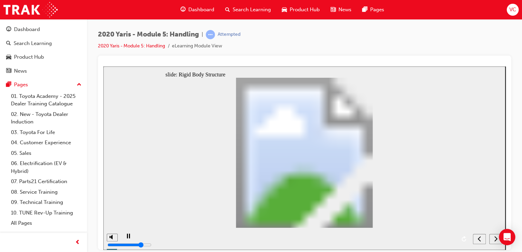
click at [494, 241] on div "next" at bounding box center [496, 239] width 8 height 7
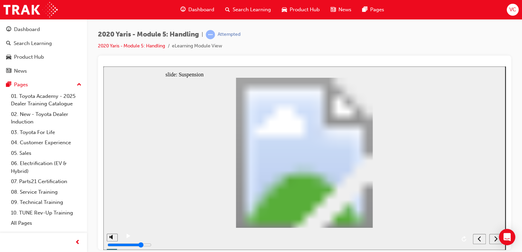
click at [494, 241] on div "next" at bounding box center [496, 239] width 8 height 7
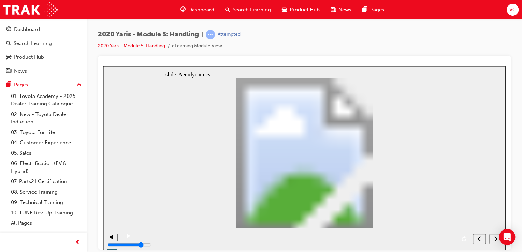
click at [494, 241] on div "next" at bounding box center [496, 239] width 8 height 7
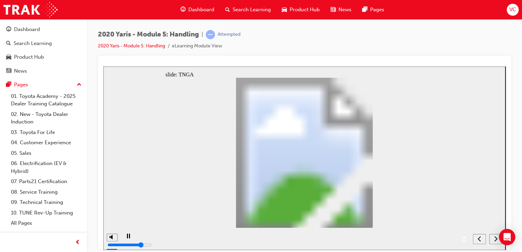
click at [494, 241] on nav "slide navigation" at bounding box center [487, 239] width 29 height 22
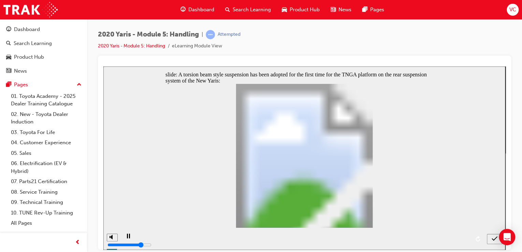
click at [494, 241] on icon "submit" at bounding box center [495, 239] width 6 height 6
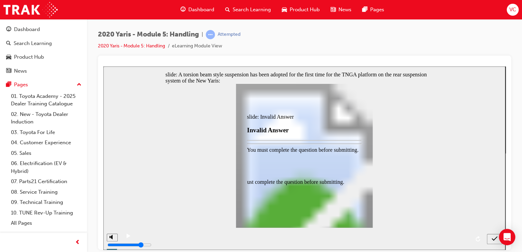
click at [494, 241] on div at bounding box center [304, 158] width 402 height 184
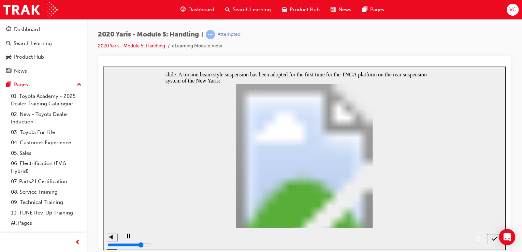
radio input "true"
click at [490, 239] on nav "slide navigation" at bounding box center [494, 239] width 15 height 22
click at [493, 239] on nav "slide navigation" at bounding box center [494, 239] width 15 height 22
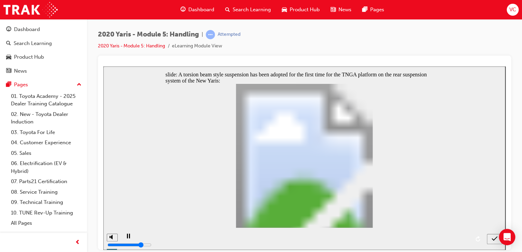
click at [446, 222] on div "slide: A torsion beam style suspension has been adopted for the first time for …" at bounding box center [304, 158] width 402 height 184
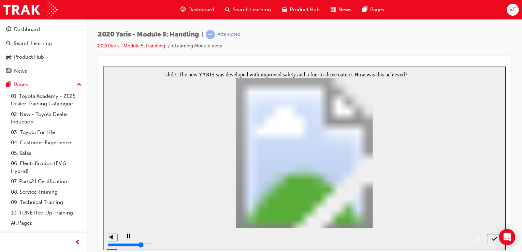
radio input "true"
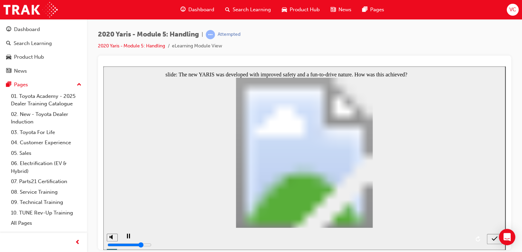
radio input "true"
drag, startPoint x: 324, startPoint y: 210, endPoint x: 320, endPoint y: 210, distance: 4.8
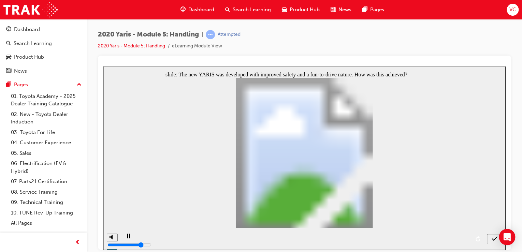
radio input "true"
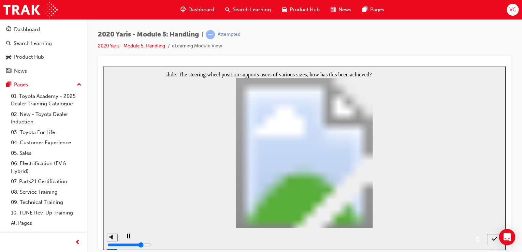
radio input "false"
radio input "true"
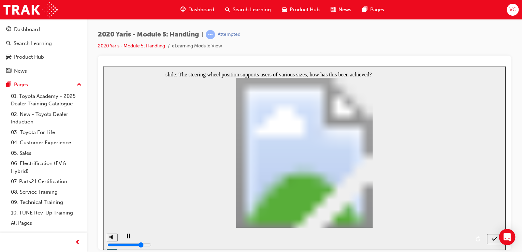
radio input "false"
radio input "true"
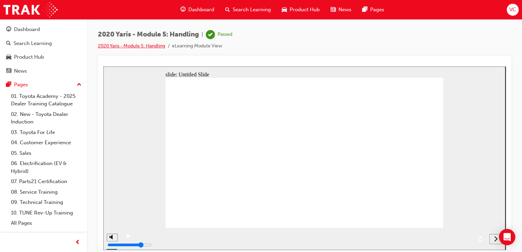
click at [128, 48] on link "2020 Yaris - Module 5: Handling" at bounding box center [131, 46] width 67 height 6
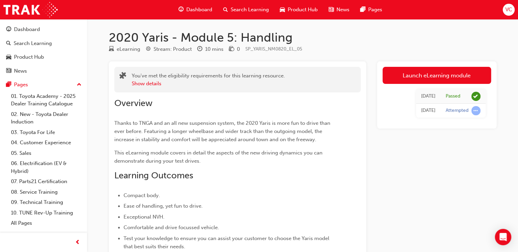
click at [240, 5] on div "Search Learning" at bounding box center [246, 10] width 57 height 14
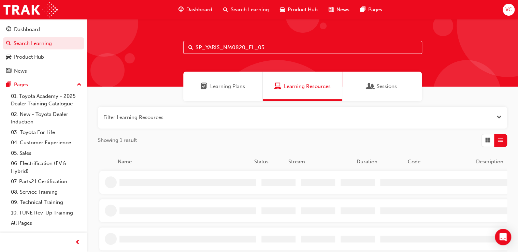
click at [271, 44] on input "SP_YARIS_NM0820_EL_05" at bounding box center [302, 47] width 239 height 13
paste input "6"
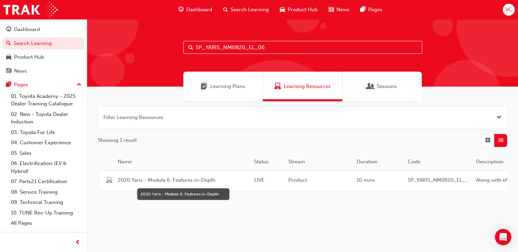
type input "SP_YARIS_NM0820_EL_06"
click at [165, 182] on span "2020 Yaris - Module 6: Features in-Depth" at bounding box center [183, 181] width 131 height 8
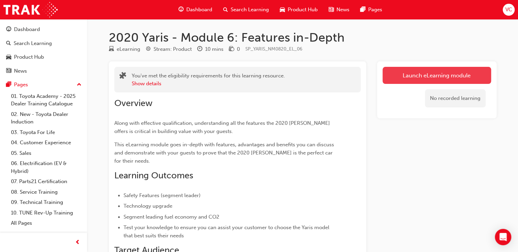
click at [431, 71] on link "Launch eLearning module" at bounding box center [437, 75] width 109 height 17
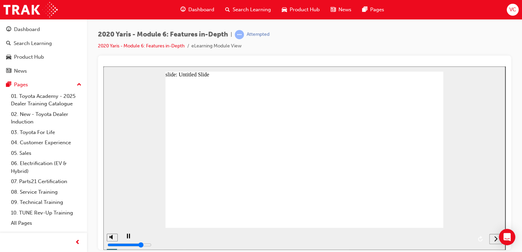
click at [497, 240] on icon "next" at bounding box center [495, 239] width 3 height 6
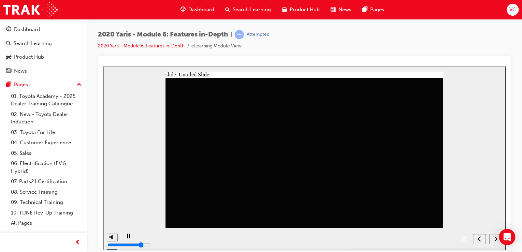
click at [497, 240] on icon "next" at bounding box center [495, 239] width 3 height 6
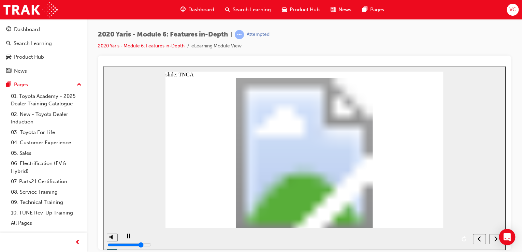
click at [497, 240] on icon "next" at bounding box center [495, 239] width 3 height 6
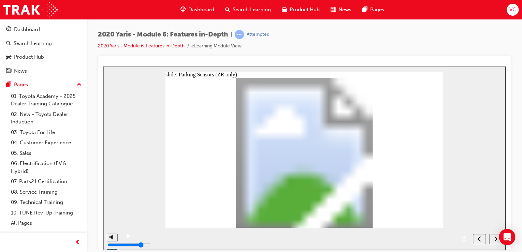
click at [497, 240] on icon "next" at bounding box center [495, 239] width 3 height 6
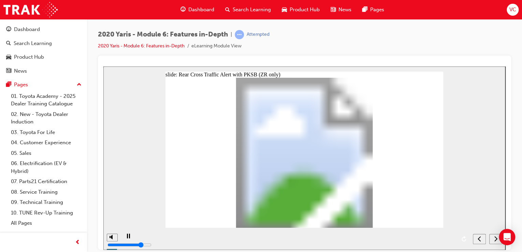
click at [497, 240] on icon "next" at bounding box center [495, 239] width 3 height 6
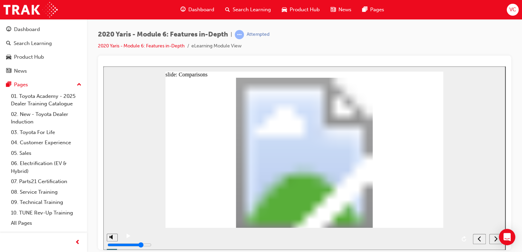
click at [497, 240] on icon "next" at bounding box center [495, 239] width 3 height 6
click at [497, 240] on icon "submit" at bounding box center [495, 239] width 6 height 6
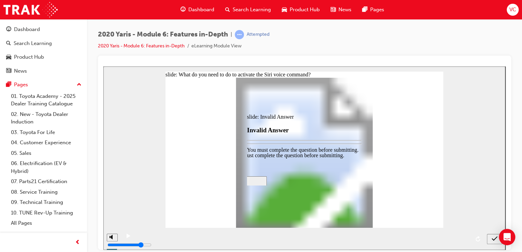
click at [312, 224] on div at bounding box center [304, 224] width 143 height 0
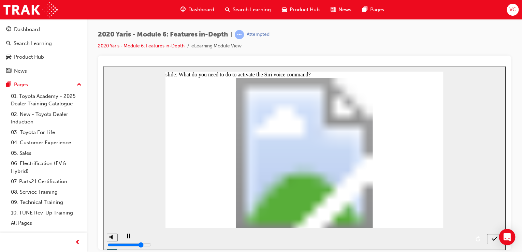
drag, startPoint x: 346, startPoint y: 189, endPoint x: 354, endPoint y: 196, distance: 10.2
drag, startPoint x: 318, startPoint y: 223, endPoint x: 310, endPoint y: 224, distance: 8.5
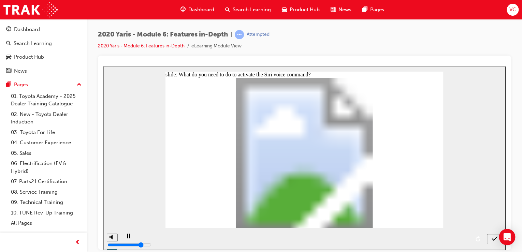
drag, startPoint x: 261, startPoint y: 224, endPoint x: 320, endPoint y: 215, distance: 59.3
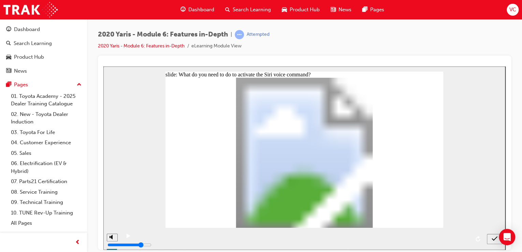
drag, startPoint x: 382, startPoint y: 154, endPoint x: 421, endPoint y: 182, distance: 47.5
click at [490, 240] on div "submit" at bounding box center [495, 239] width 10 height 7
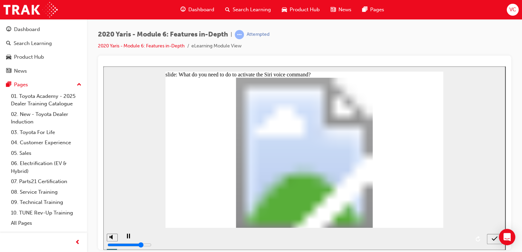
click at [496, 243] on button "submit" at bounding box center [494, 239] width 15 height 10
drag, startPoint x: 289, startPoint y: 185, endPoint x: 245, endPoint y: 182, distance: 43.4
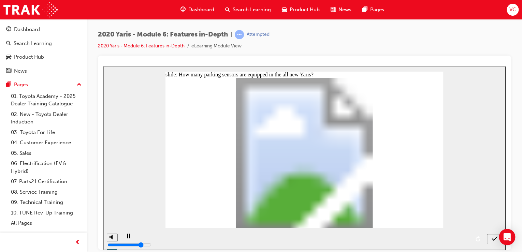
radio input "true"
click at [496, 240] on icon "submit" at bounding box center [495, 239] width 6 height 6
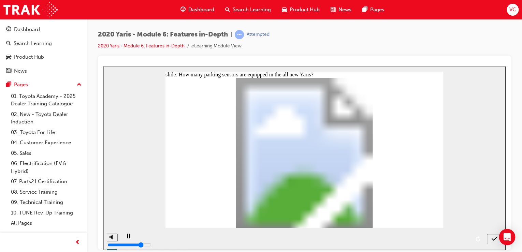
click at [491, 237] on div "submit" at bounding box center [495, 239] width 10 height 7
radio input "true"
click at [492, 236] on button "submit" at bounding box center [494, 239] width 15 height 10
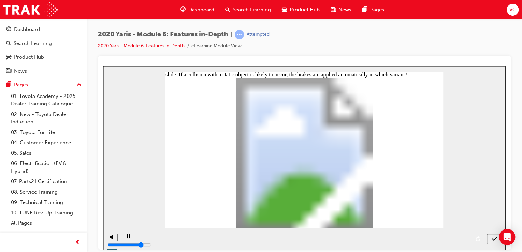
radio input "true"
click at [495, 238] on icon "submit" at bounding box center [495, 239] width 6 height 6
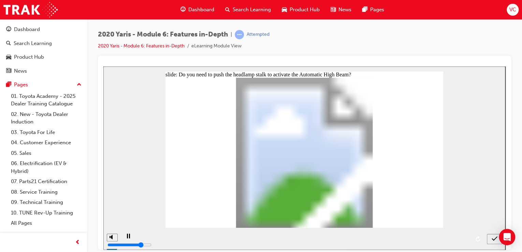
radio input "true"
click at [490, 238] on div "submit" at bounding box center [495, 239] width 10 height 7
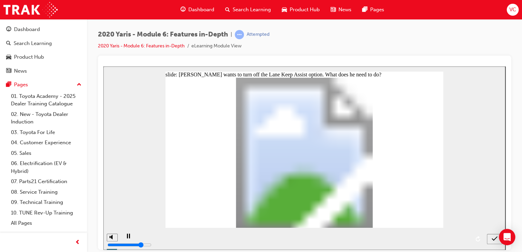
radio input "true"
click at [490, 241] on div "submit" at bounding box center [495, 239] width 10 height 7
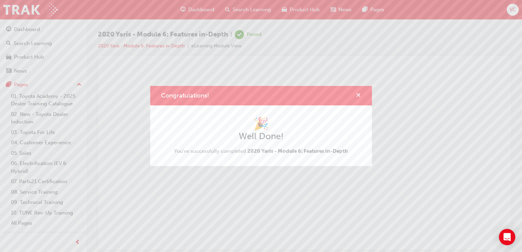
click at [357, 96] on span "cross-icon" at bounding box center [358, 96] width 5 height 6
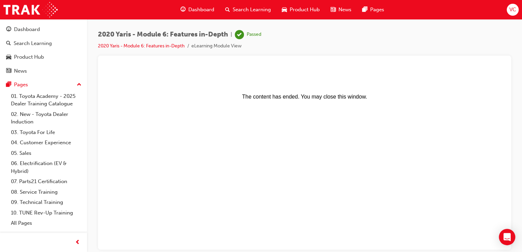
click at [258, 16] on div "Search Learning" at bounding box center [248, 10] width 57 height 14
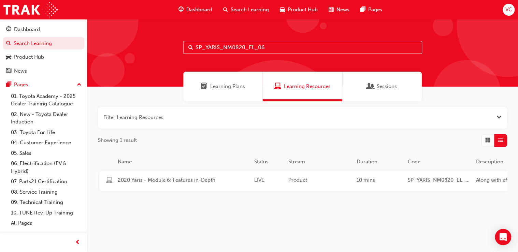
click at [269, 52] on input "SP_YARIS_NM0820_EL_06" at bounding box center [302, 47] width 239 height 13
click at [269, 51] on input "SP_YARIS_NM0820_EL_06" at bounding box center [302, 47] width 239 height 13
paste input "7"
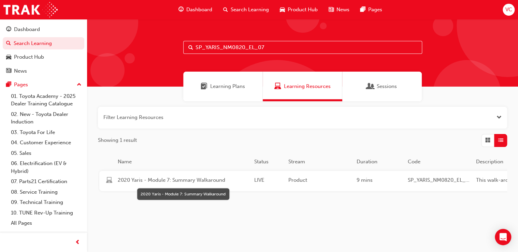
type input "SP_YARIS_NM0820_EL_07"
click at [238, 181] on span "2020 Yaris - Module 7: Summary Walkaround" at bounding box center [183, 181] width 131 height 8
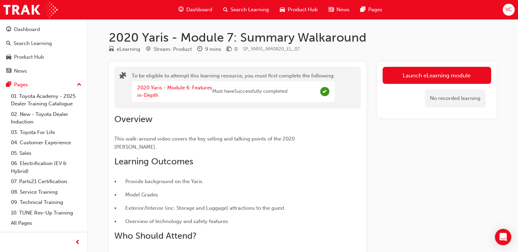
click at [448, 84] on div "No recorded learning" at bounding box center [437, 98] width 109 height 29
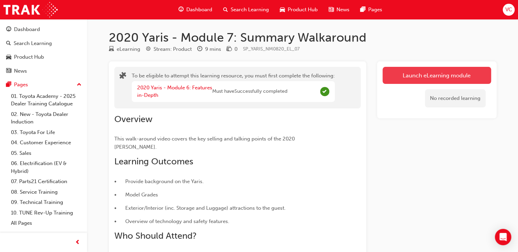
click at [432, 74] on button "Launch eLearning module" at bounding box center [437, 75] width 109 height 17
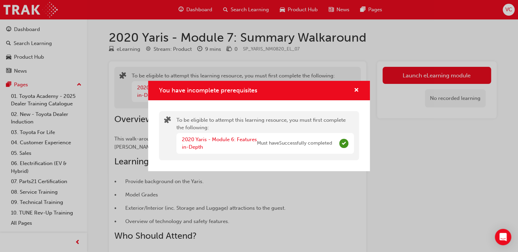
drag, startPoint x: 315, startPoint y: 205, endPoint x: 321, endPoint y: 189, distance: 16.6
click at [315, 205] on div "You have incomplete prerequisites To be eligible to attempt this learning resou…" at bounding box center [259, 126] width 518 height 252
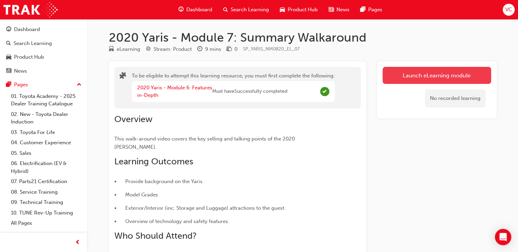
click at [416, 80] on button "Launch eLearning module" at bounding box center [437, 75] width 109 height 17
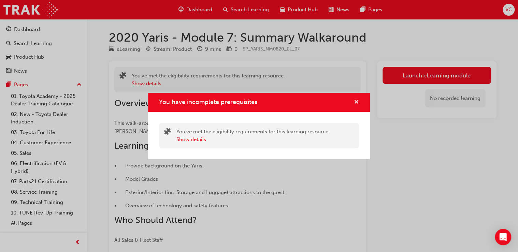
click at [355, 103] on span "cross-icon" at bounding box center [356, 103] width 5 height 6
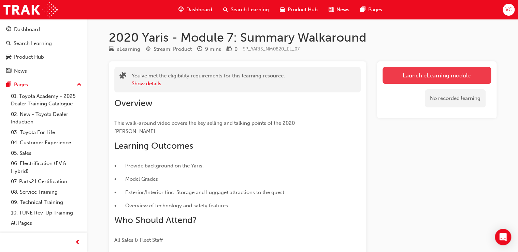
click at [416, 74] on button "Launch eLearning module" at bounding box center [437, 75] width 109 height 17
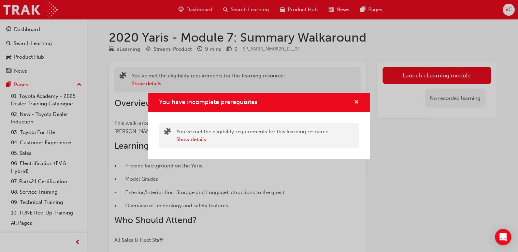
click at [357, 100] on span "cross-icon" at bounding box center [356, 103] width 5 height 6
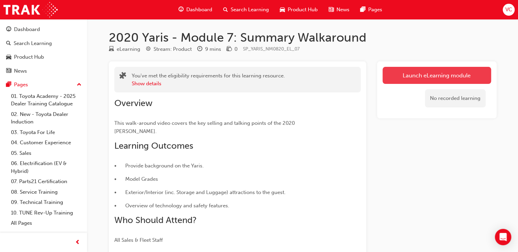
click at [453, 79] on link "Launch eLearning module" at bounding box center [437, 75] width 109 height 17
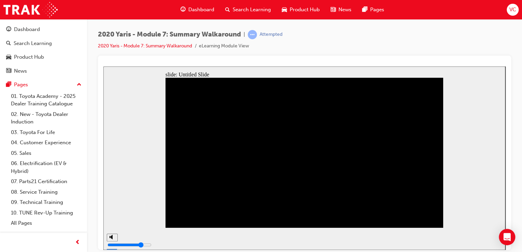
drag, startPoint x: 353, startPoint y: 82, endPoint x: 337, endPoint y: 121, distance: 42.1
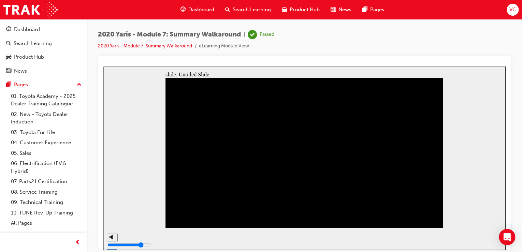
click at [142, 48] on link "2020 Yaris - Module 7: Summary Walkaround" at bounding box center [145, 46] width 94 height 6
